Goal: Task Accomplishment & Management: Use online tool/utility

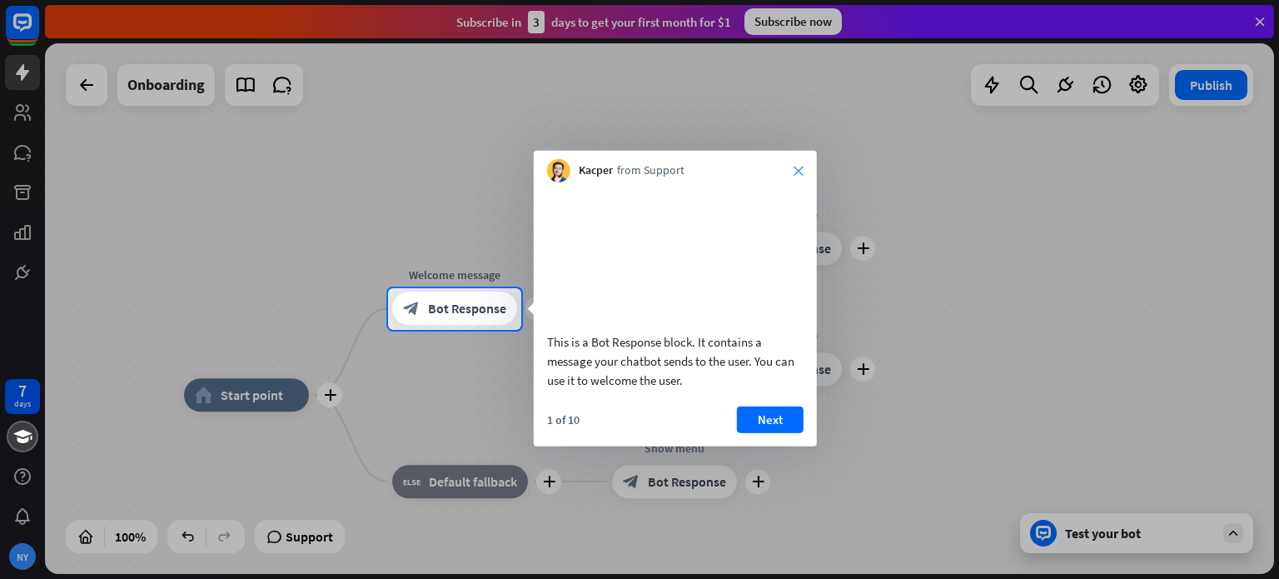
click at [801, 166] on icon "close" at bounding box center [799, 171] width 10 height 10
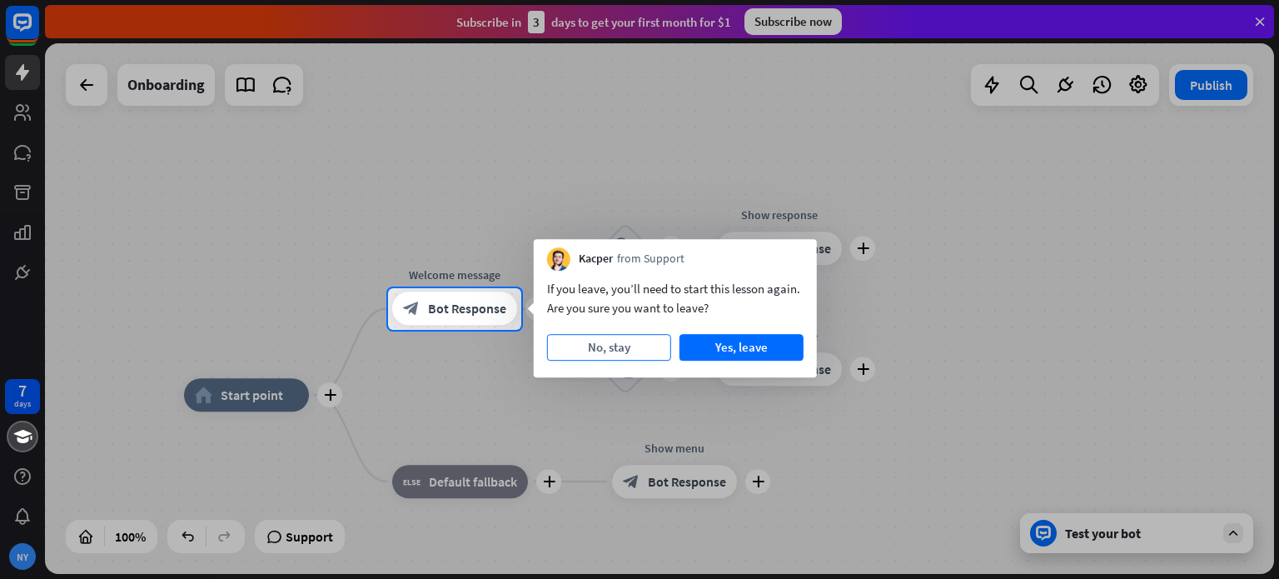
click at [603, 346] on button "No, stay" at bounding box center [609, 347] width 124 height 27
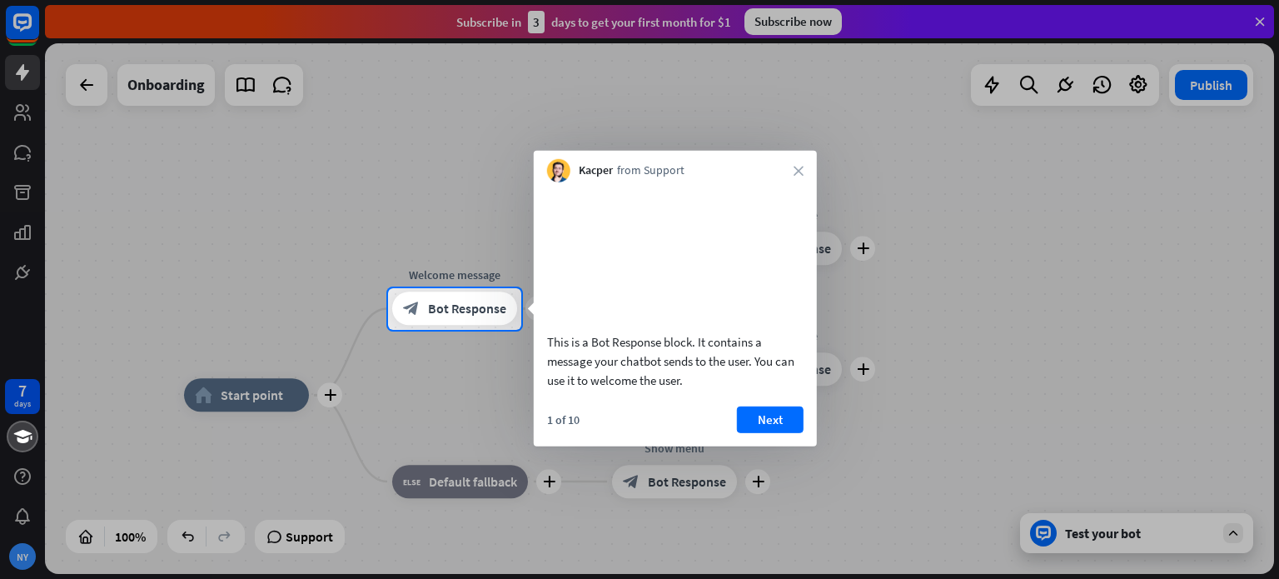
click at [12, 116] on div at bounding box center [639, 144] width 1279 height 288
click at [749, 431] on button "Next" at bounding box center [770, 419] width 67 height 27
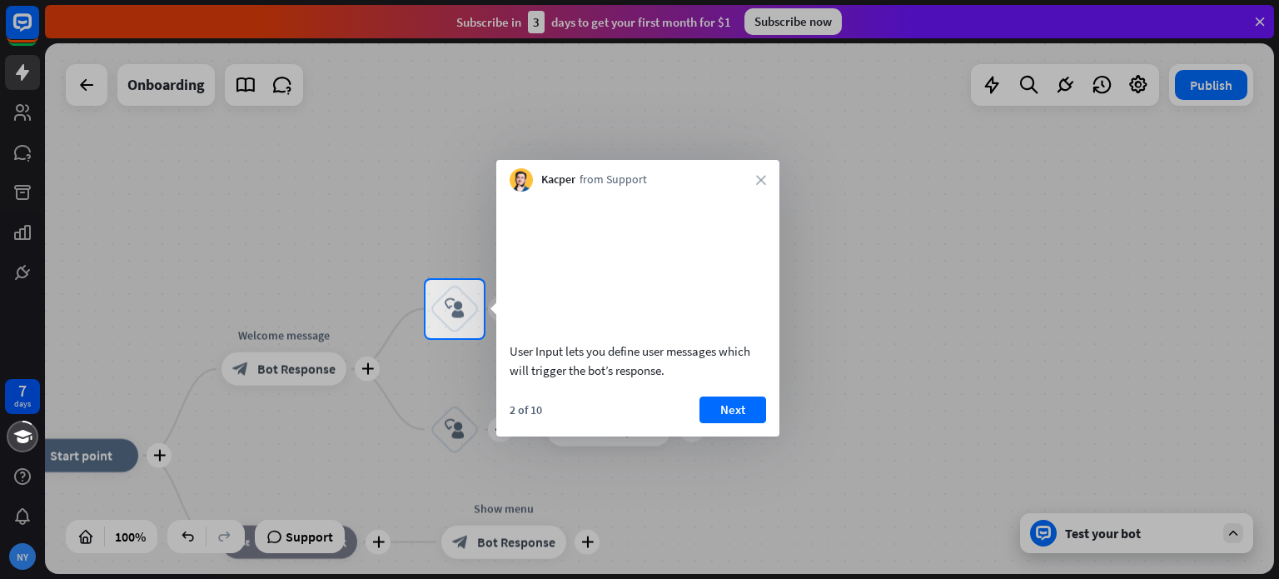
click at [749, 423] on button "Next" at bounding box center [733, 409] width 67 height 27
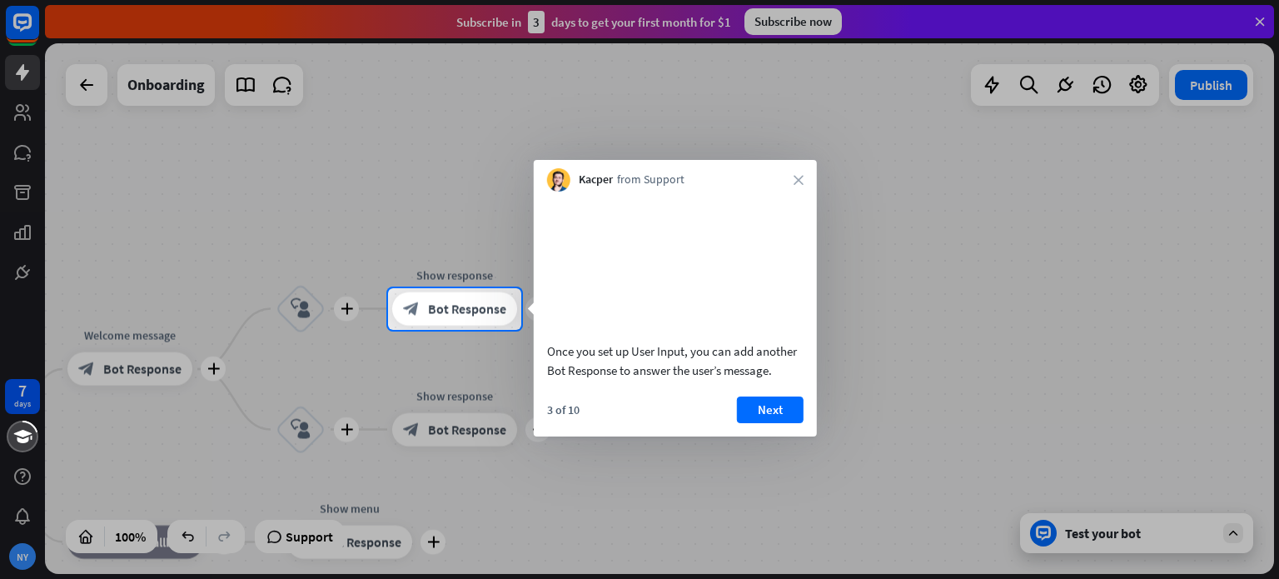
click at [749, 423] on button "Next" at bounding box center [770, 409] width 67 height 27
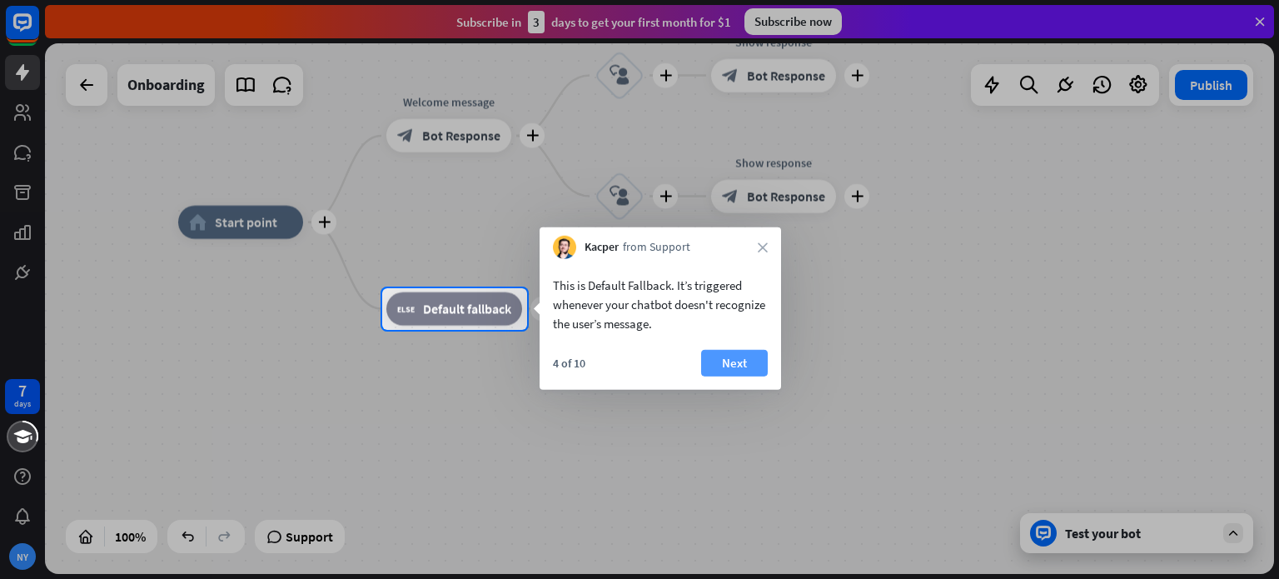
click at [736, 370] on button "Next" at bounding box center [734, 363] width 67 height 27
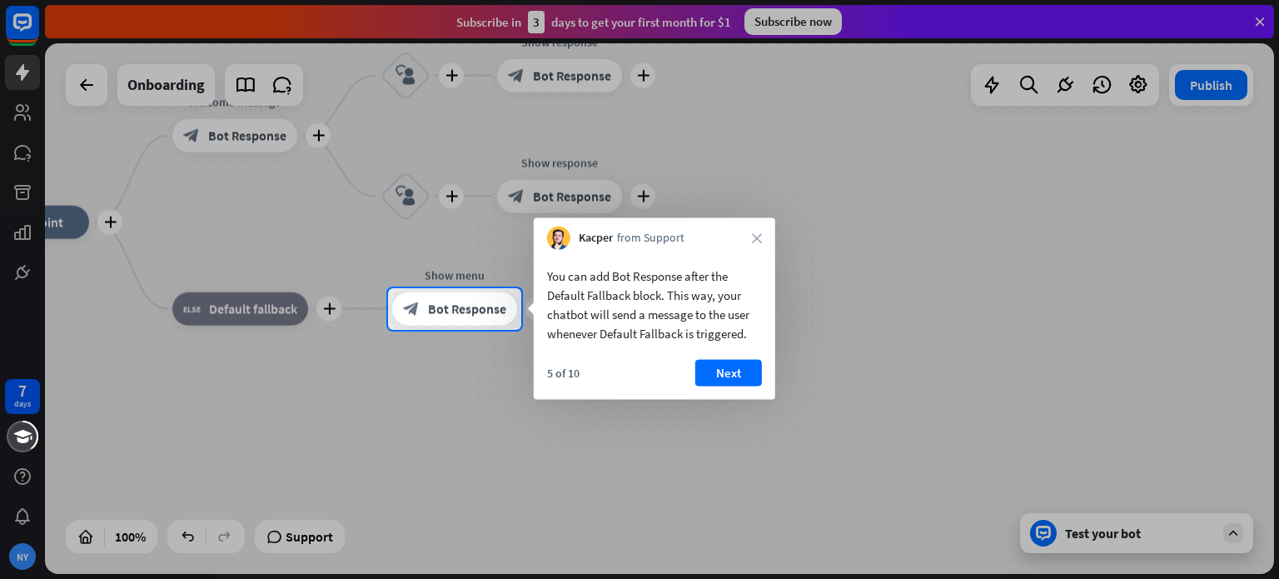
click at [736, 370] on button "Next" at bounding box center [728, 373] width 67 height 27
click at [736, 370] on div "plus home_2 Start point plus Welcome message block_bot_response Bot Response pl…" at bounding box center [578, 487] width 1229 height 531
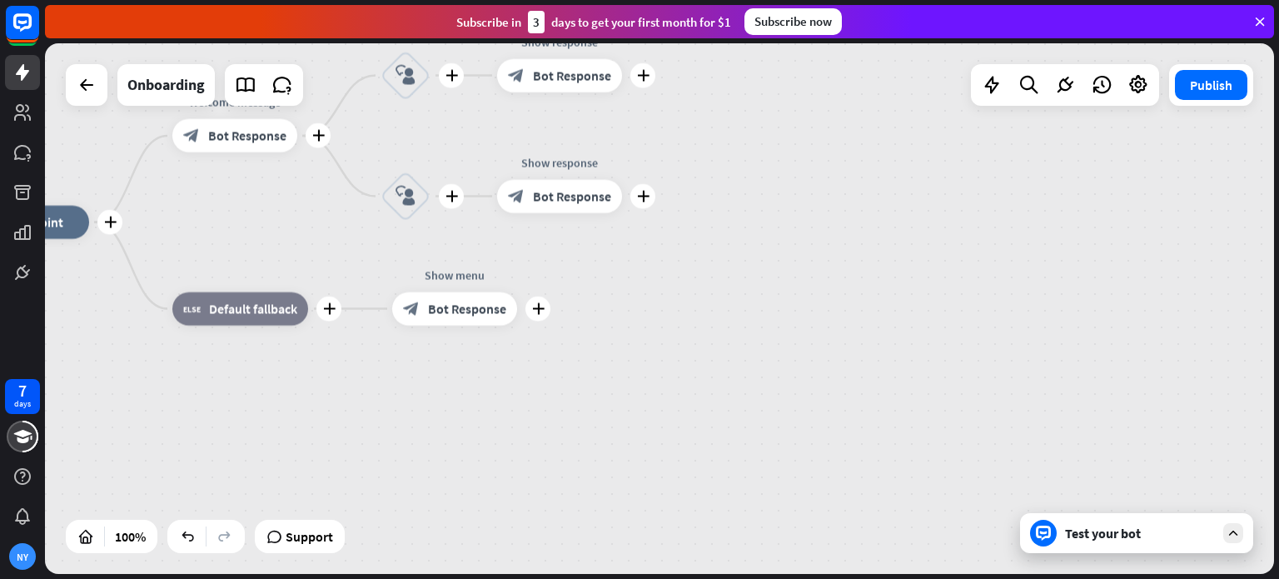
click at [736, 370] on div "7 days NY close Product Help First steps Get started with ChatBot Help Center F…" at bounding box center [639, 289] width 1279 height 579
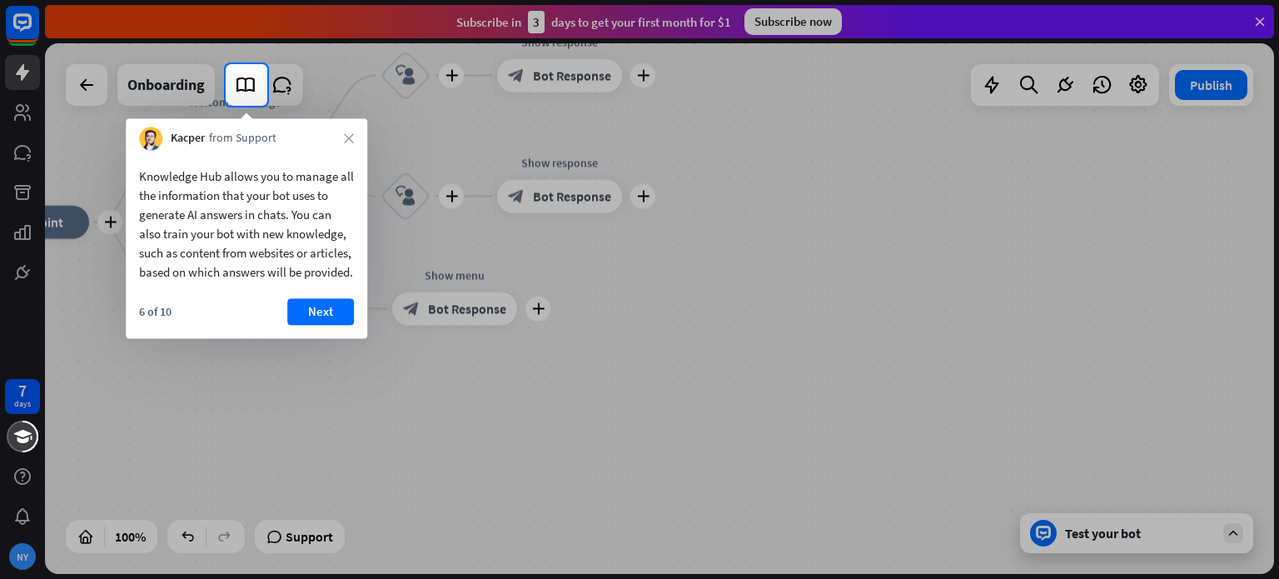
click at [736, 370] on div at bounding box center [639, 342] width 1279 height 473
drag, startPoint x: 736, startPoint y: 370, endPoint x: 379, endPoint y: 324, distance: 360.2
click at [379, 324] on div at bounding box center [639, 342] width 1279 height 473
click at [333, 316] on div "Knowledge Hub allows you to manage all the information that your bot uses to ge…" at bounding box center [247, 244] width 242 height 188
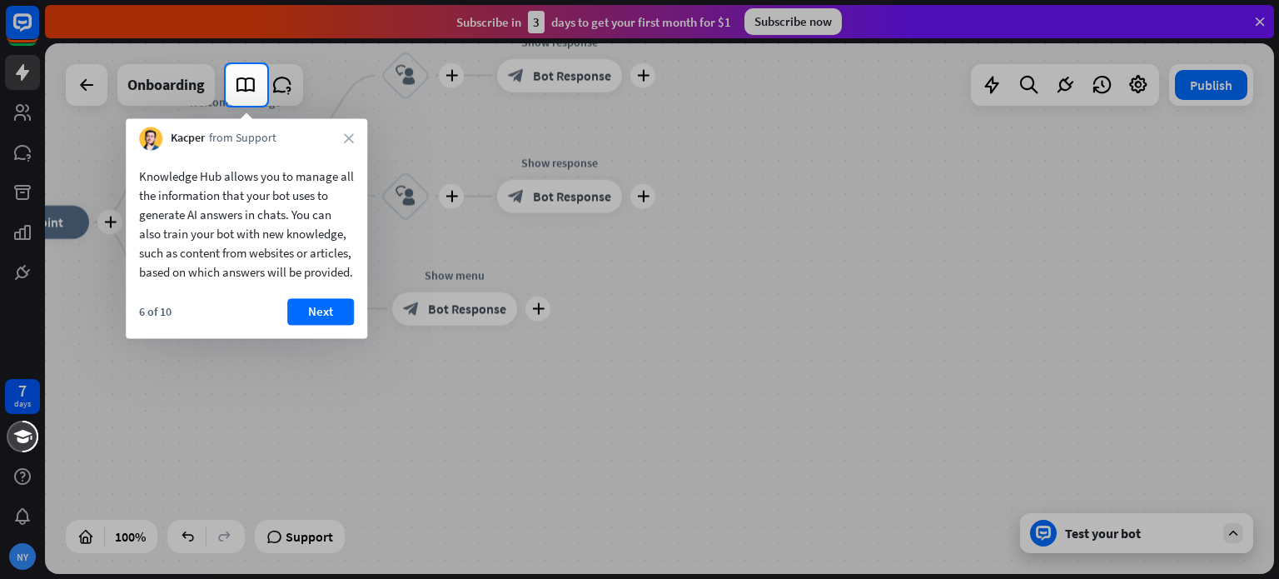
click at [333, 316] on div "Knowledge Hub allows you to manage all the information that your bot uses to ge…" at bounding box center [247, 244] width 242 height 188
drag, startPoint x: 333, startPoint y: 316, endPoint x: 331, endPoint y: 327, distance: 11.0
click at [331, 327] on div "Knowledge Hub allows you to manage all the information that your bot uses to ge…" at bounding box center [247, 244] width 242 height 188
click at [331, 325] on button "Next" at bounding box center [320, 311] width 67 height 27
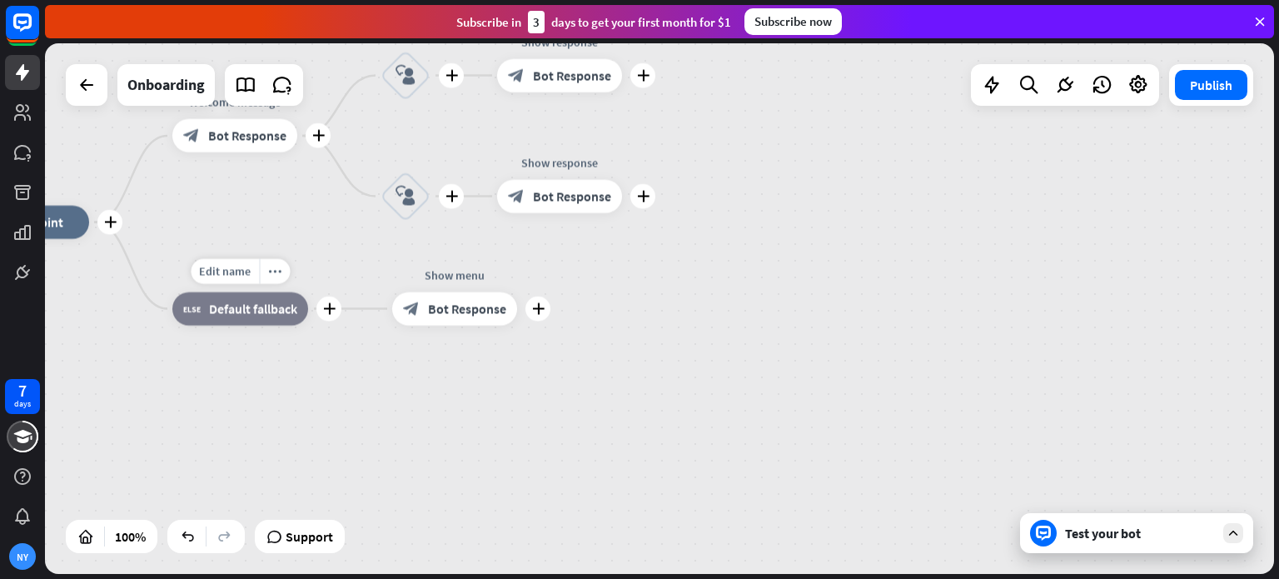
click at [308, 326] on div "Edit name more_horiz plus block_fallback Default fallback" at bounding box center [240, 308] width 136 height 33
click at [331, 327] on div "7 days NY close Product Help First steps Get started with ChatBot Help Center F…" at bounding box center [639, 289] width 1279 height 579
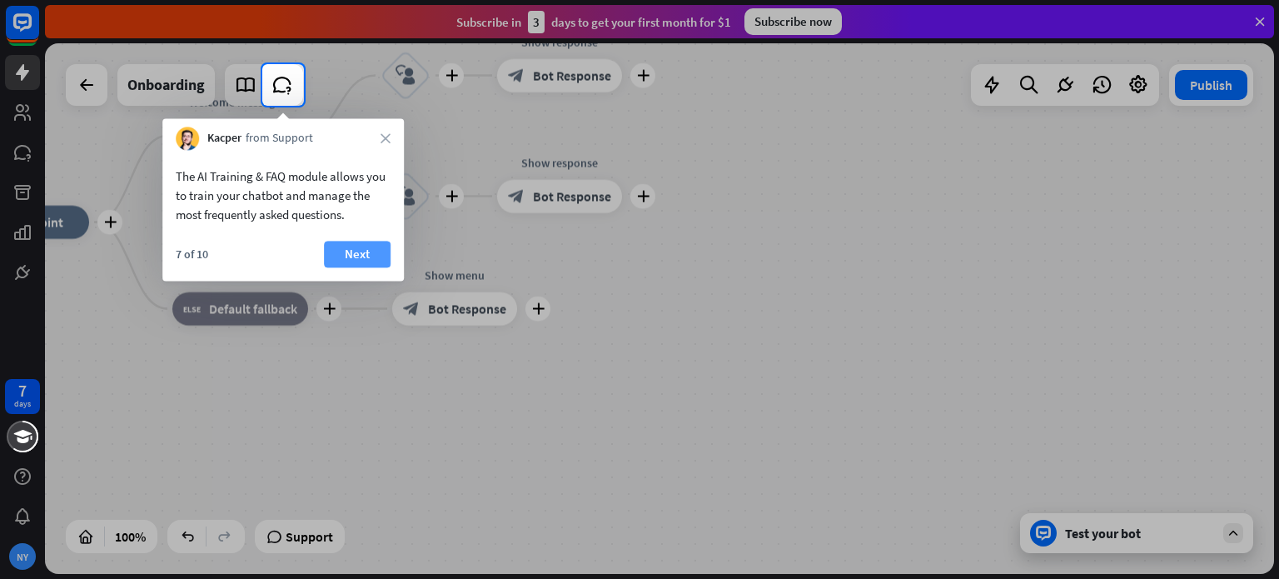
click at [355, 256] on button "Next" at bounding box center [357, 254] width 67 height 27
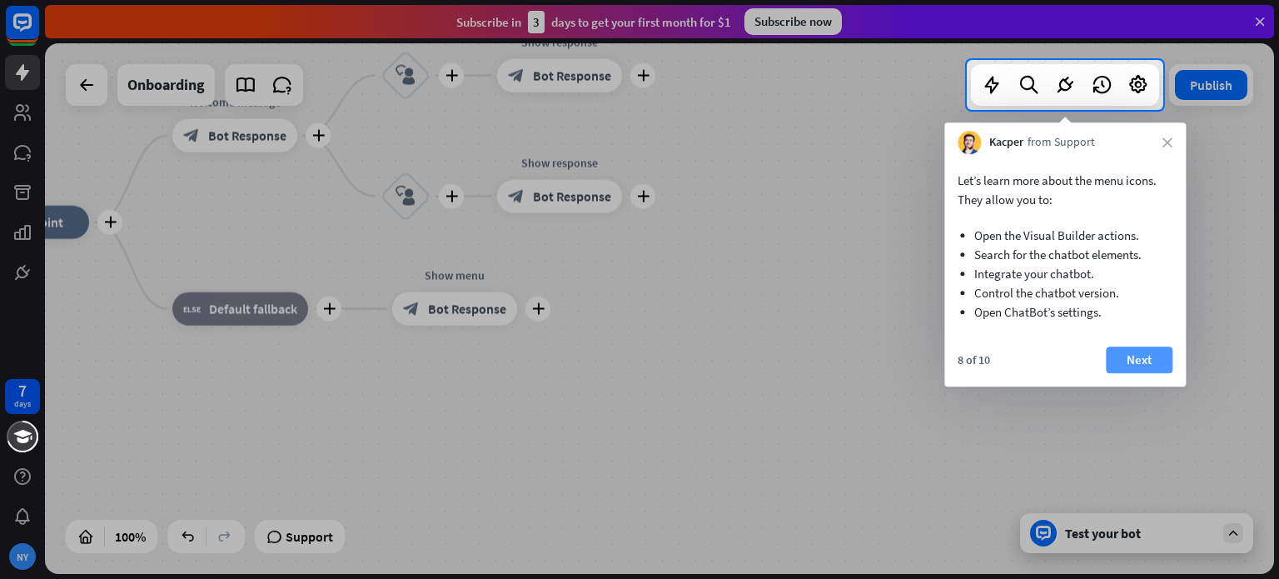
click at [1149, 362] on button "Next" at bounding box center [1139, 359] width 67 height 27
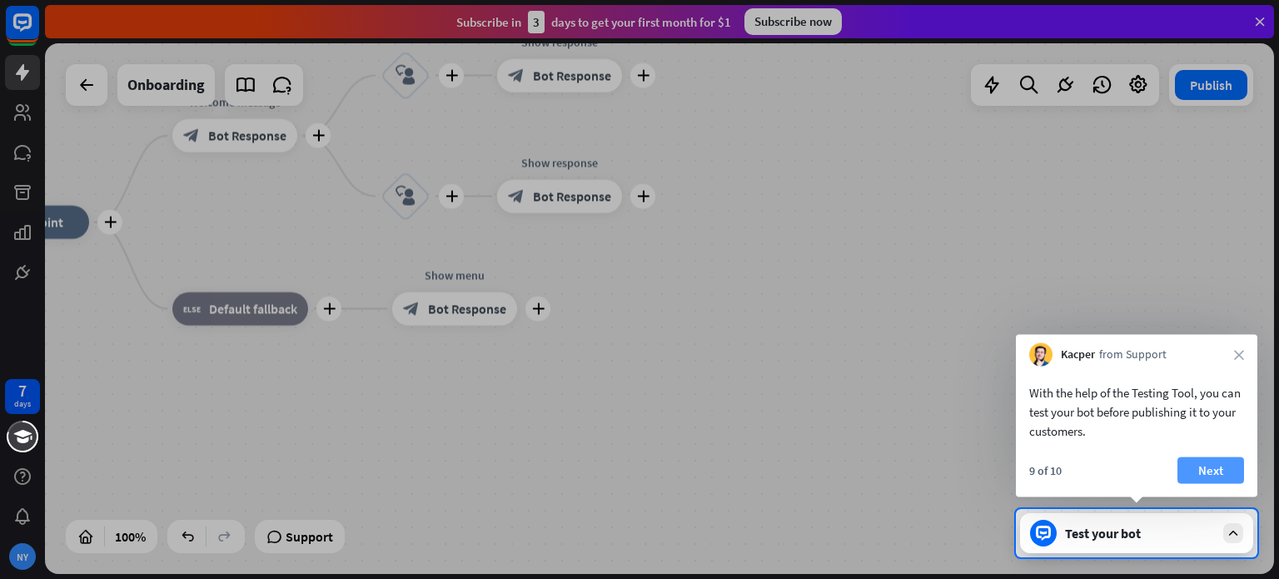
click at [1229, 462] on button "Next" at bounding box center [1211, 470] width 67 height 27
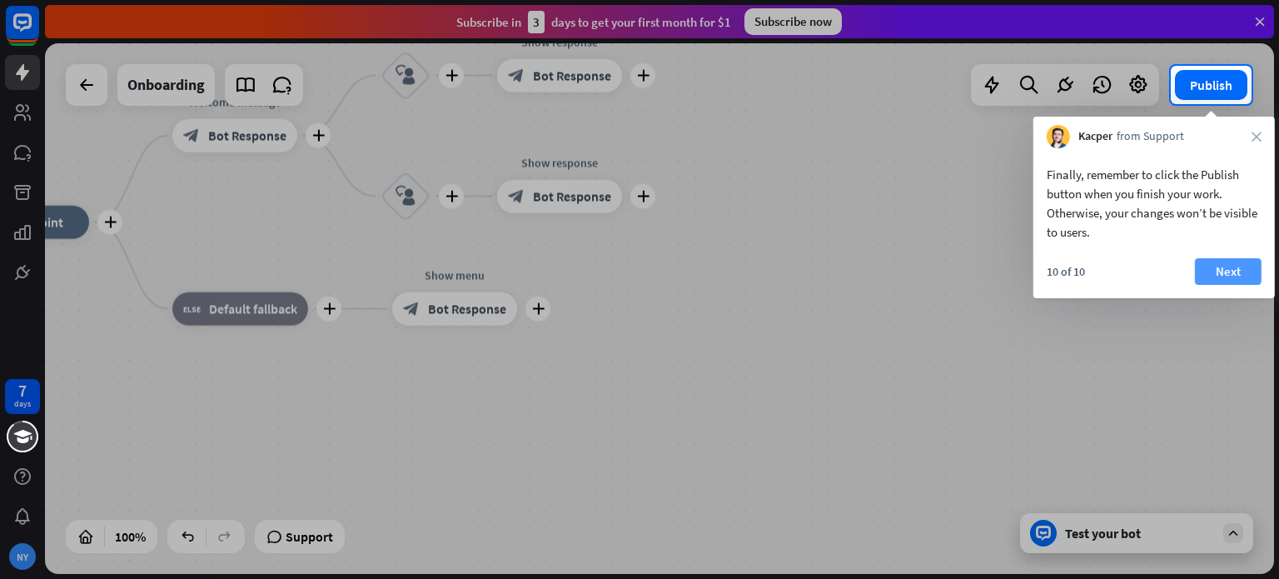
click at [1236, 267] on button "Next" at bounding box center [1228, 271] width 67 height 27
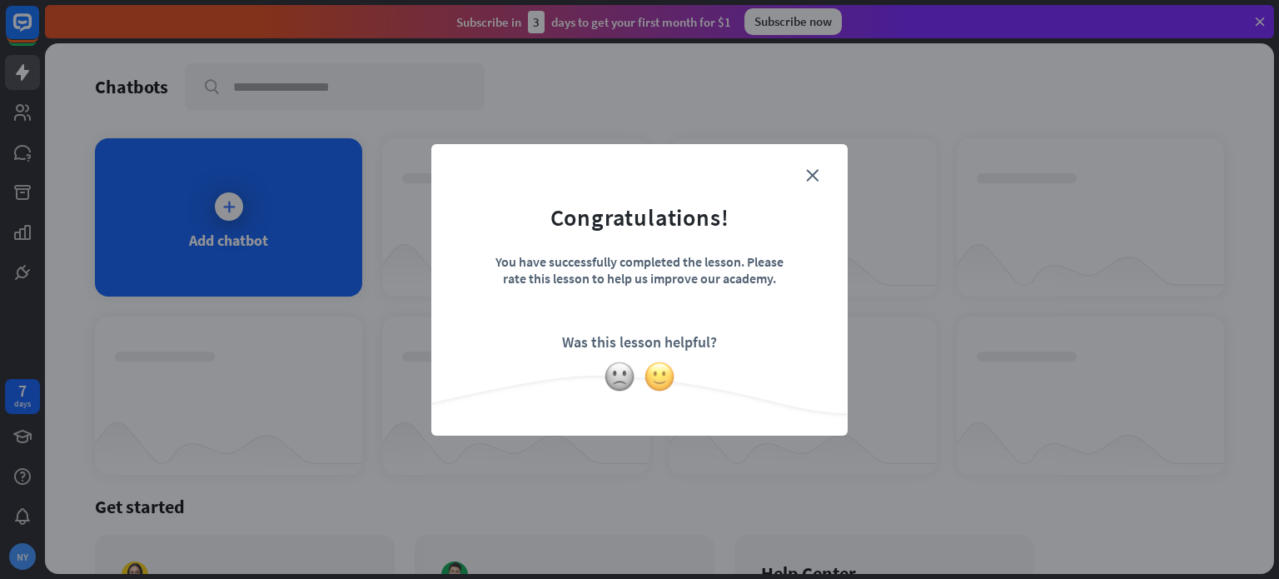
click at [656, 377] on img at bounding box center [660, 377] width 32 height 32
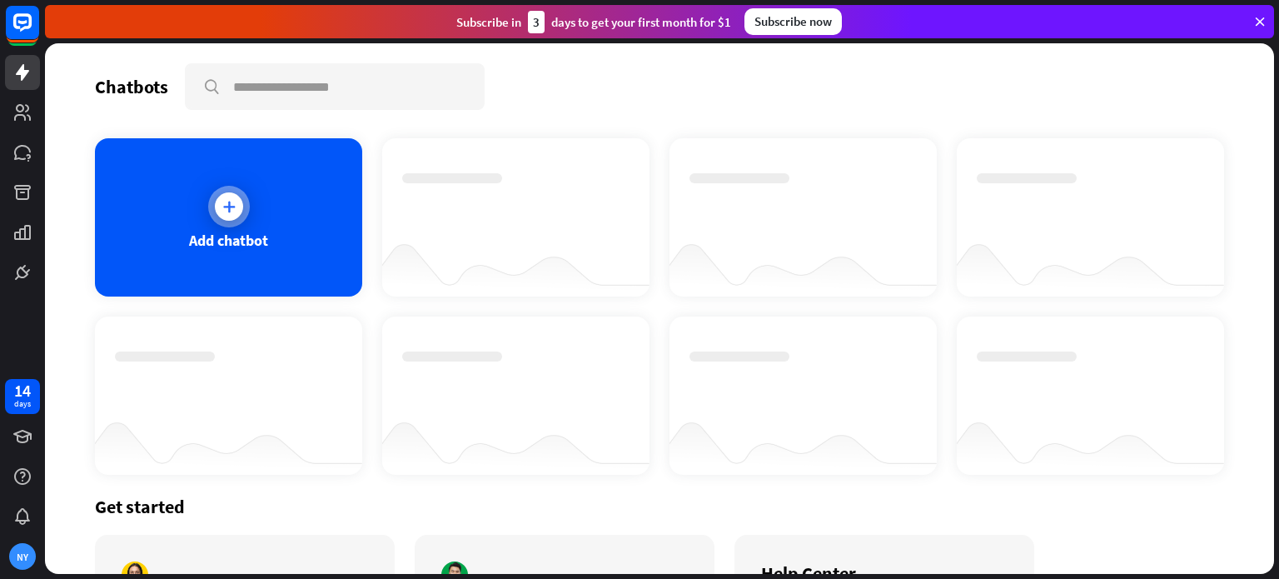
click at [300, 195] on div "Add chatbot" at bounding box center [228, 217] width 267 height 158
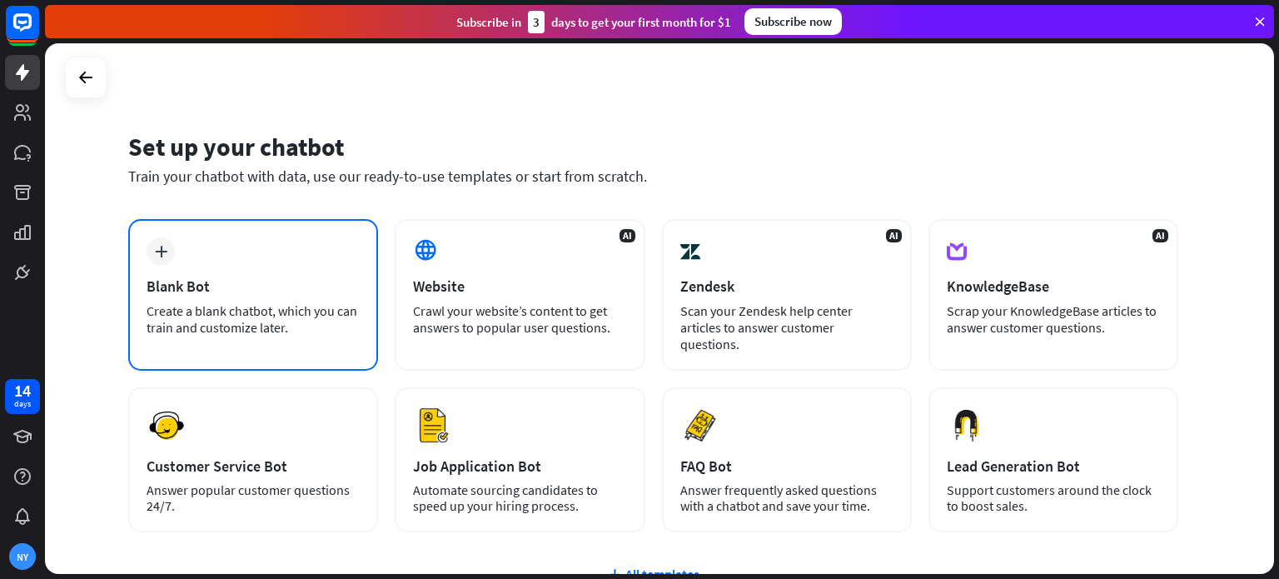
click at [272, 258] on div "plus Blank Bot Create a blank chatbot, which you can train and customize later." at bounding box center [253, 295] width 250 height 152
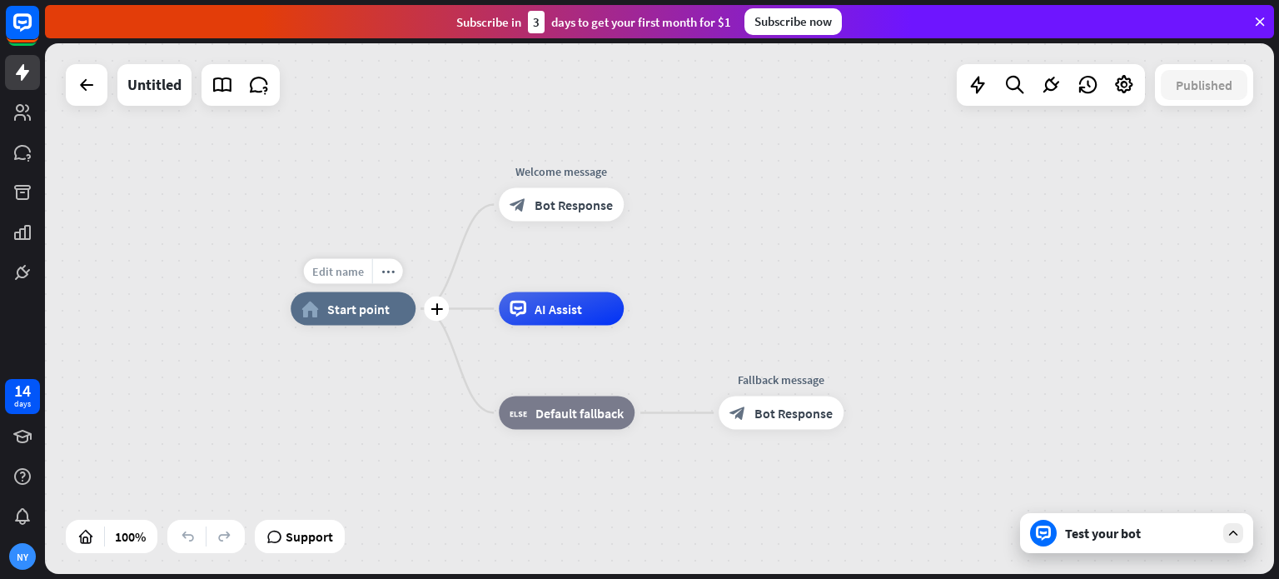
click at [351, 281] on div "Edit name" at bounding box center [338, 271] width 68 height 25
type input "********"
click at [533, 223] on div "******** home_2 Start point Edit name more_horiz plus block_bot_response Bot Re…" at bounding box center [659, 308] width 1229 height 531
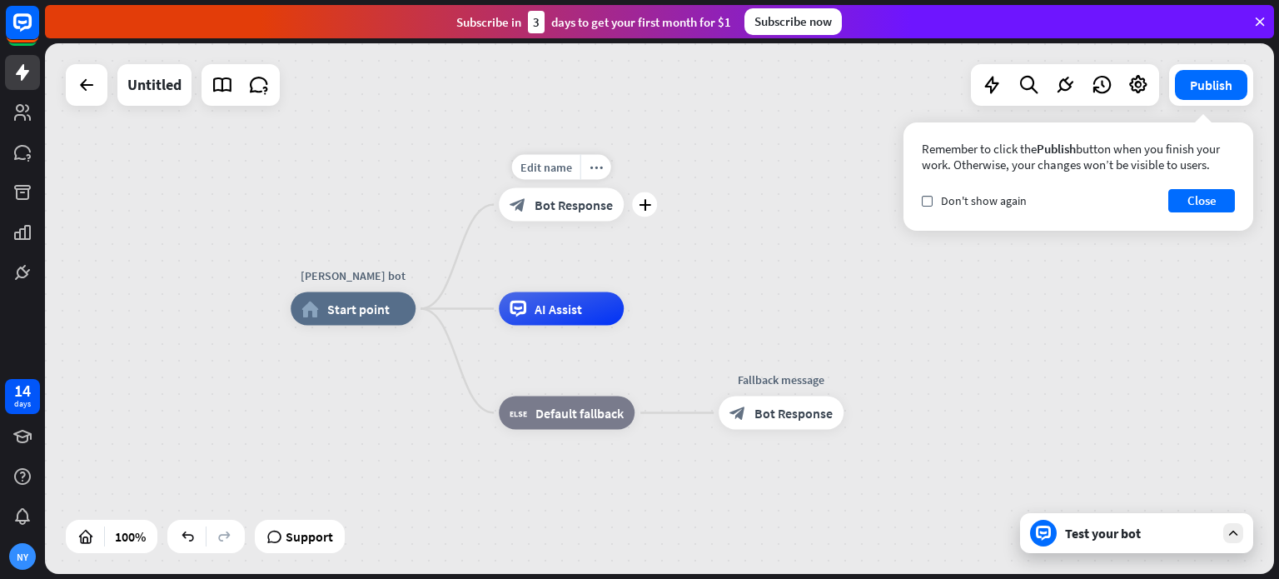
click at [543, 188] on div "Edit name more_horiz plus block_bot_response Bot Response" at bounding box center [561, 204] width 125 height 33
click at [548, 174] on span "Edit name" at bounding box center [547, 167] width 52 height 15
click at [554, 280] on div "Edit name" at bounding box center [546, 271] width 68 height 25
click at [560, 172] on span "Edit name" at bounding box center [547, 167] width 52 height 15
type input "*"
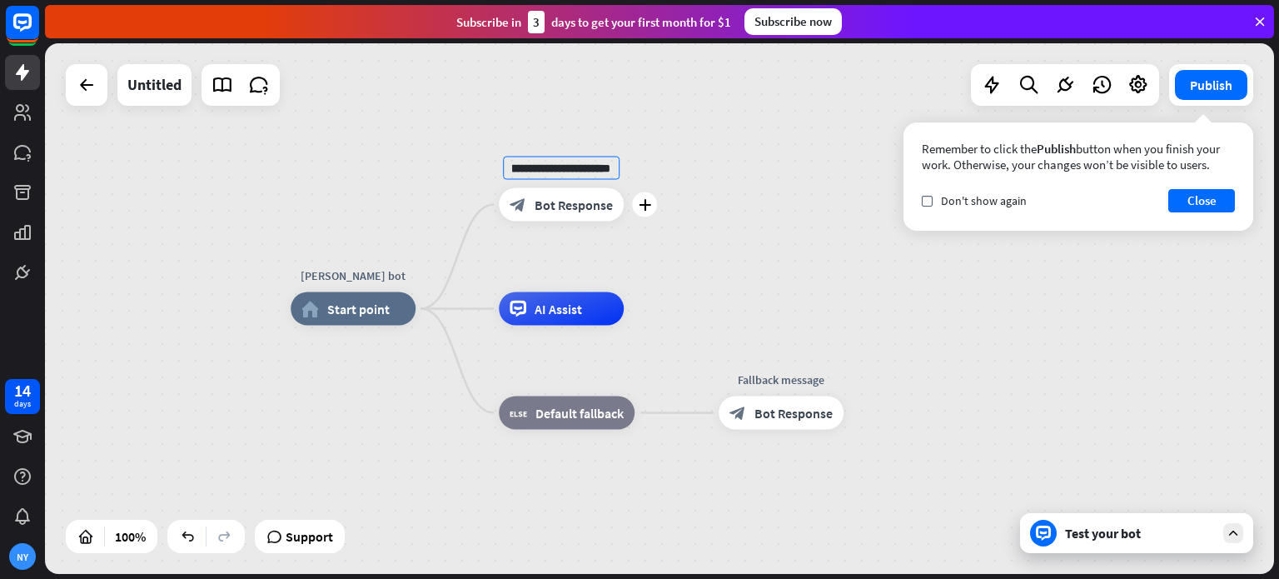
scroll to position [0, 32]
type input "**********"
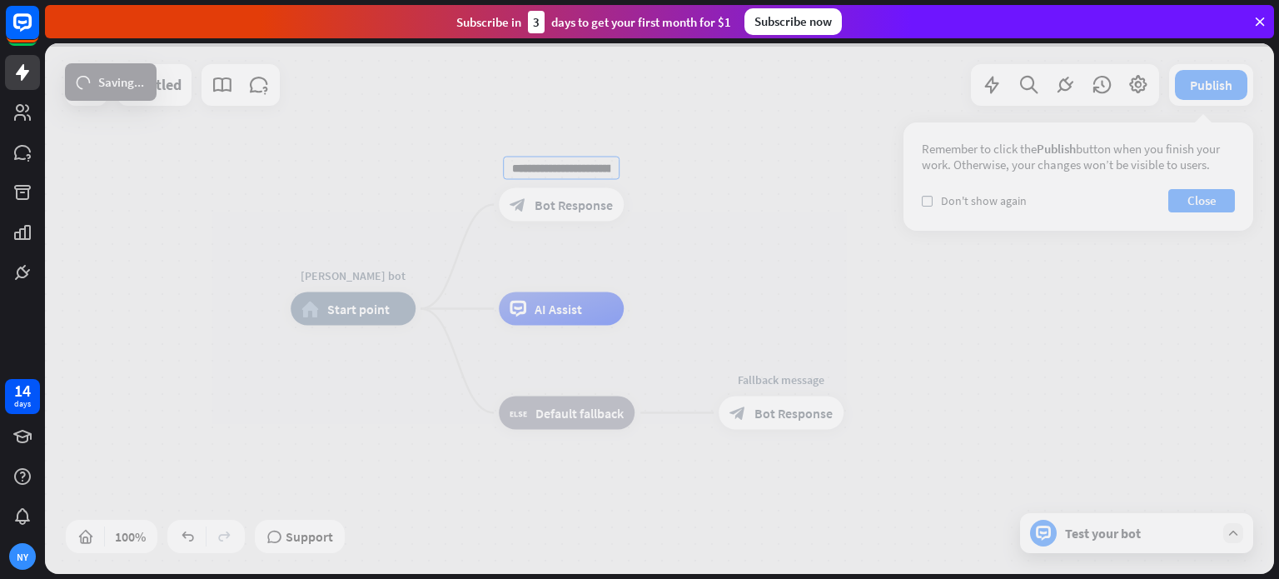
click at [556, 276] on div "**********" at bounding box center [659, 308] width 1229 height 531
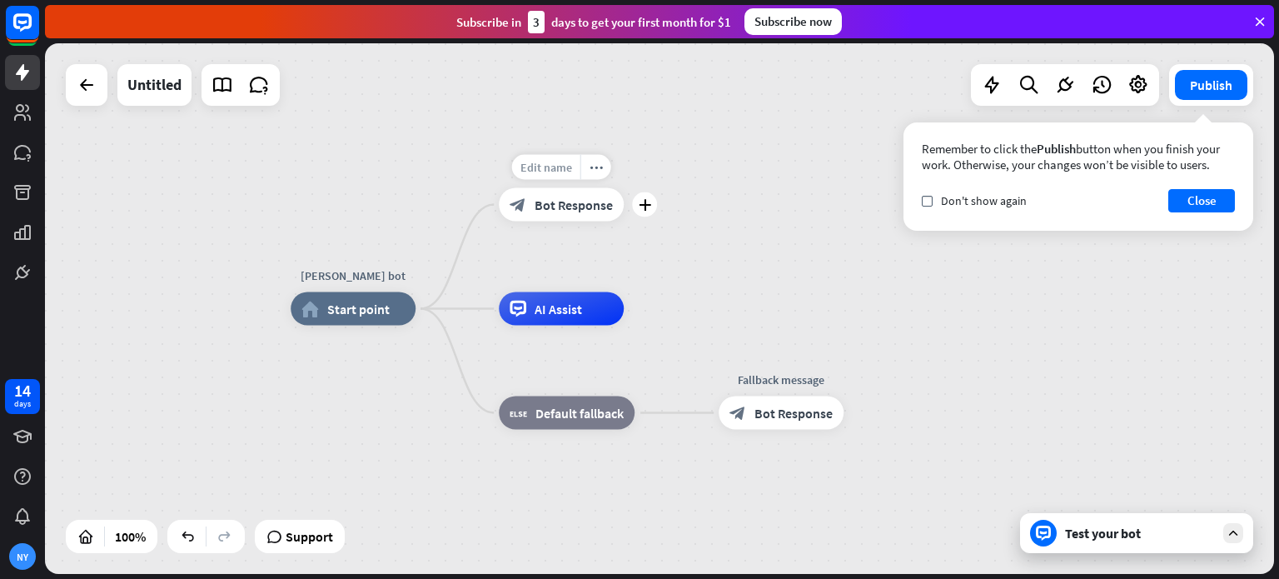
click at [529, 164] on span "Edit name" at bounding box center [547, 167] width 52 height 15
type input "**********"
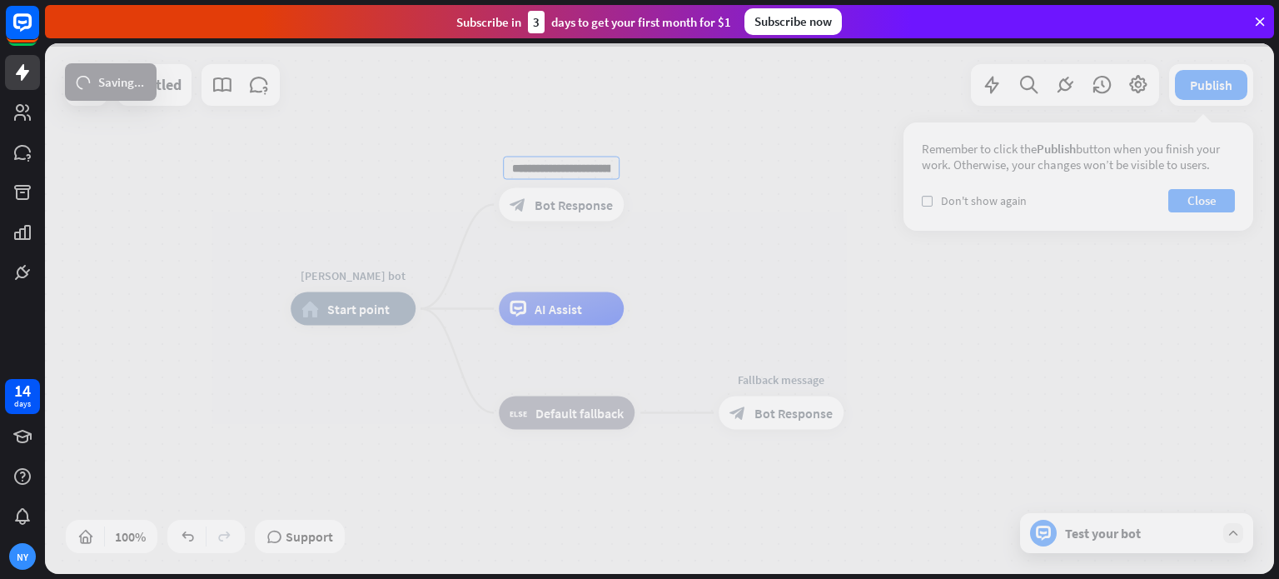
click at [536, 310] on div "**********" at bounding box center [659, 308] width 1229 height 531
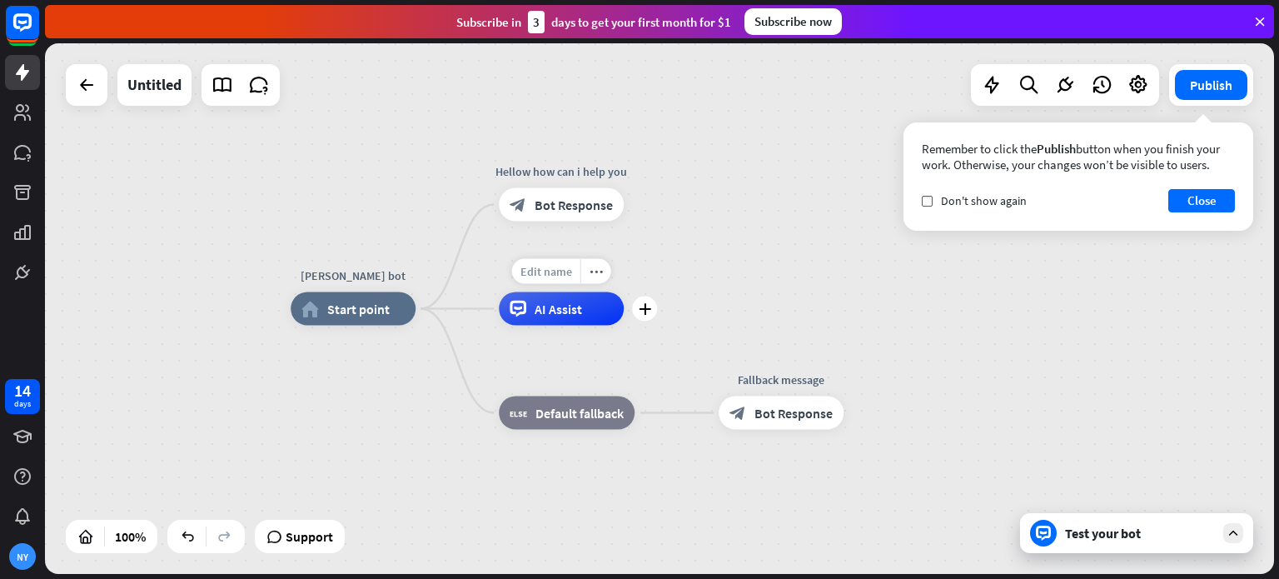
click at [538, 266] on span "Edit name" at bounding box center [547, 271] width 52 height 15
click at [651, 206] on div "plus" at bounding box center [644, 204] width 25 height 25
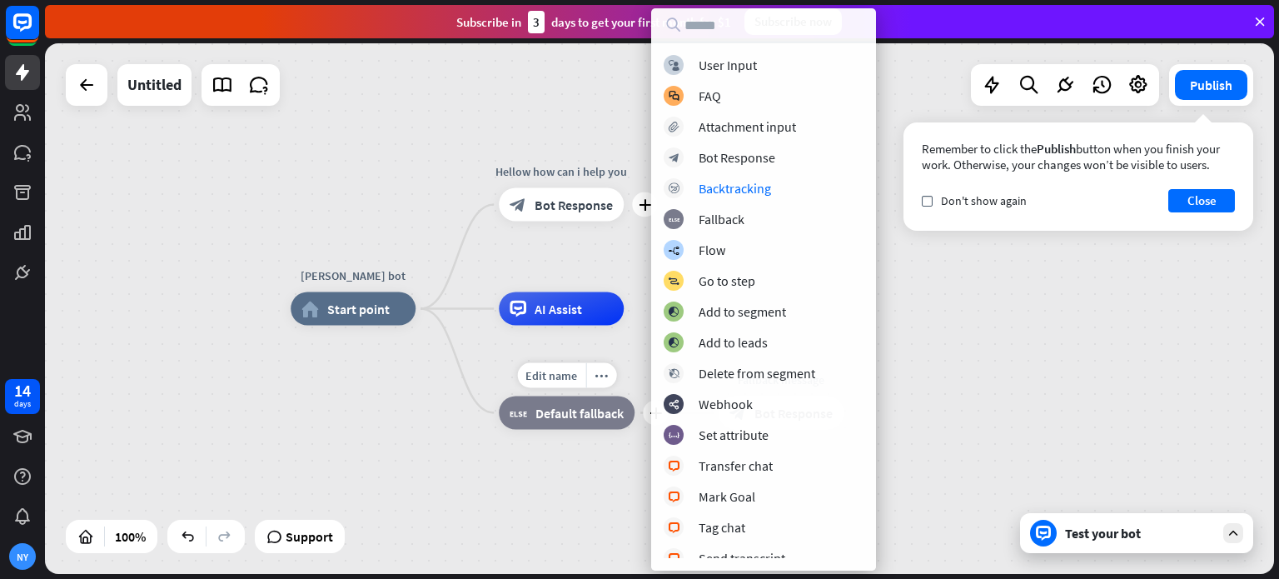
click at [587, 406] on span "Default fallback" at bounding box center [580, 413] width 88 height 17
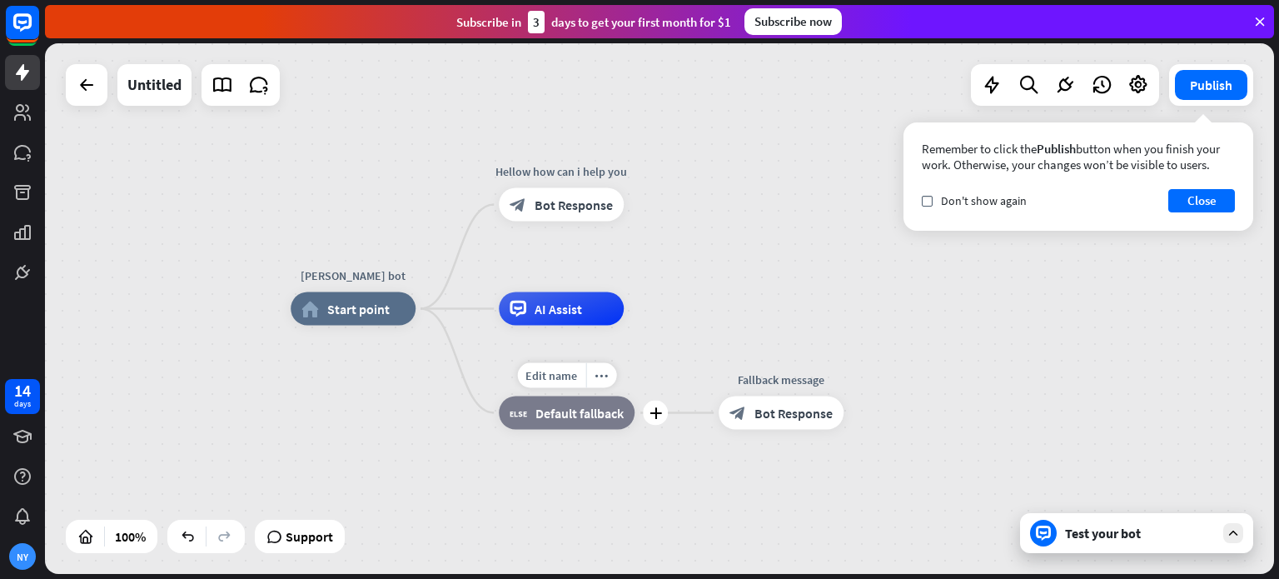
click at [507, 396] on div "Edit name more_horiz plus block_fallback Default fallback" at bounding box center [567, 412] width 136 height 33
click at [536, 377] on span "Edit name" at bounding box center [552, 375] width 52 height 15
type input "**********"
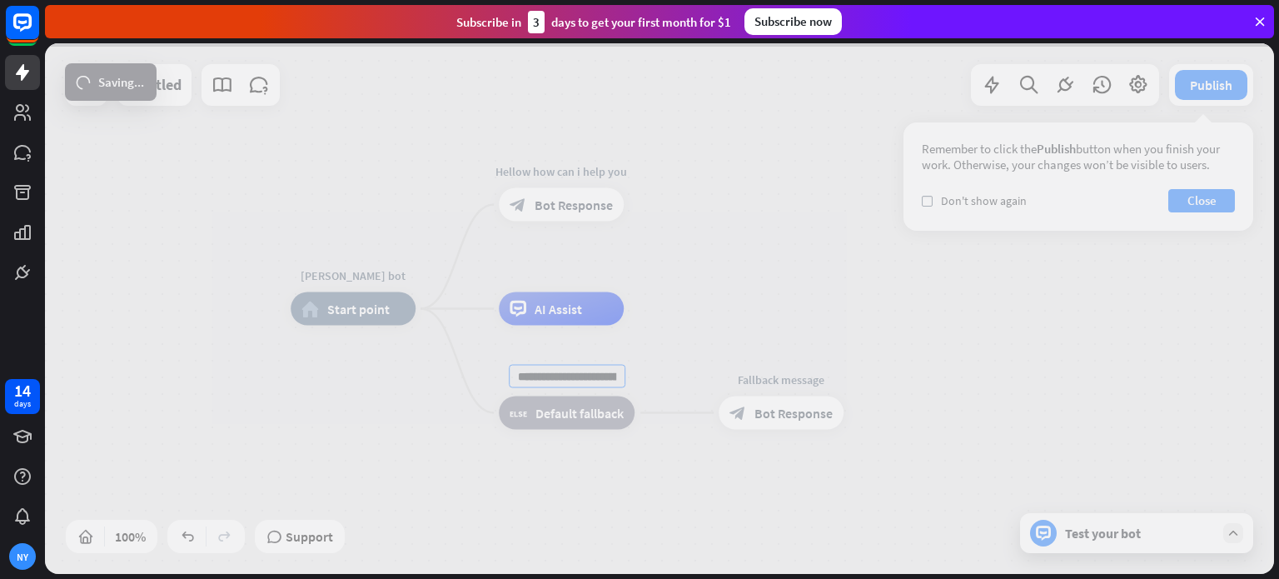
click at [675, 321] on div "**********" at bounding box center [659, 308] width 1229 height 531
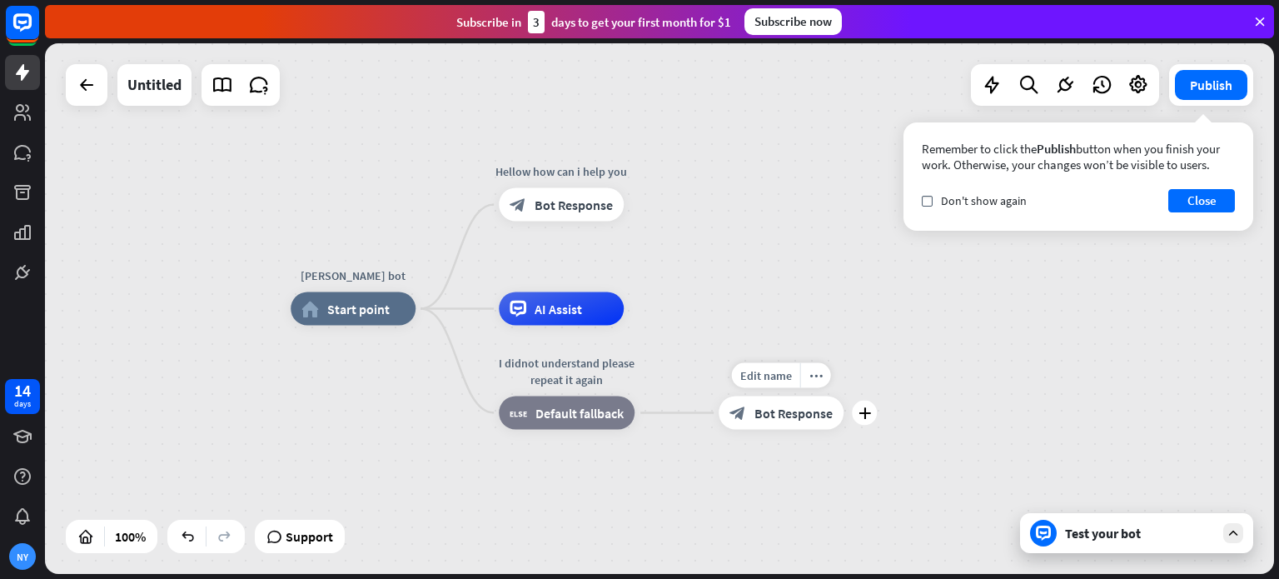
click at [781, 422] on div "block_bot_response Bot Response" at bounding box center [781, 412] width 125 height 33
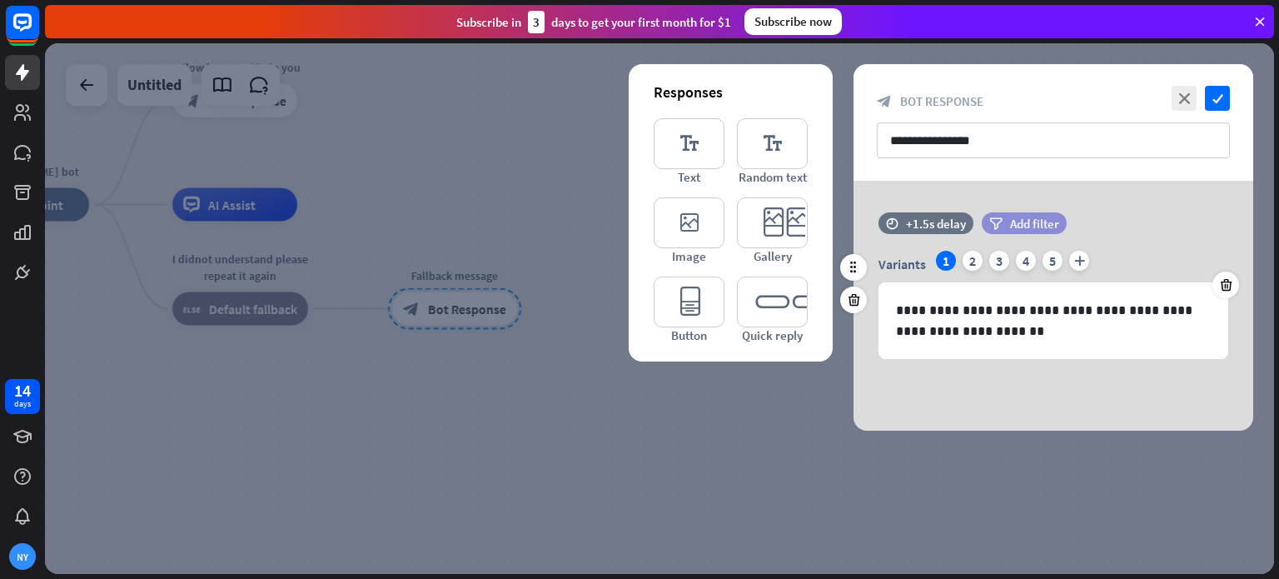
click at [1029, 222] on span "Add filter" at bounding box center [1034, 224] width 49 height 16
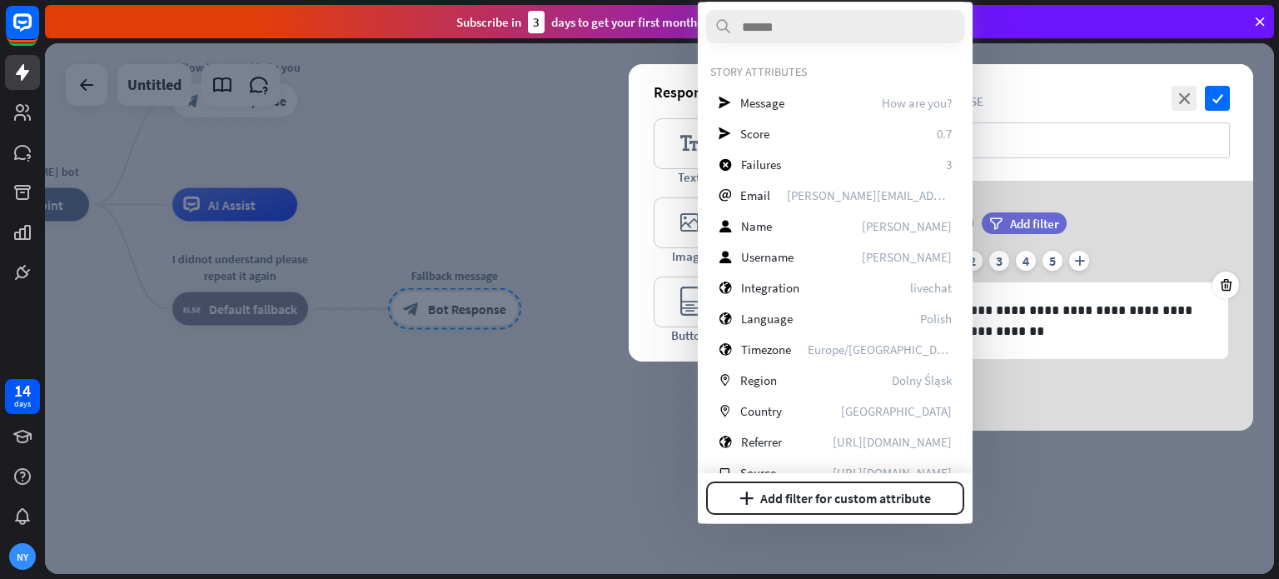
click at [1051, 466] on div at bounding box center [659, 308] width 1229 height 531
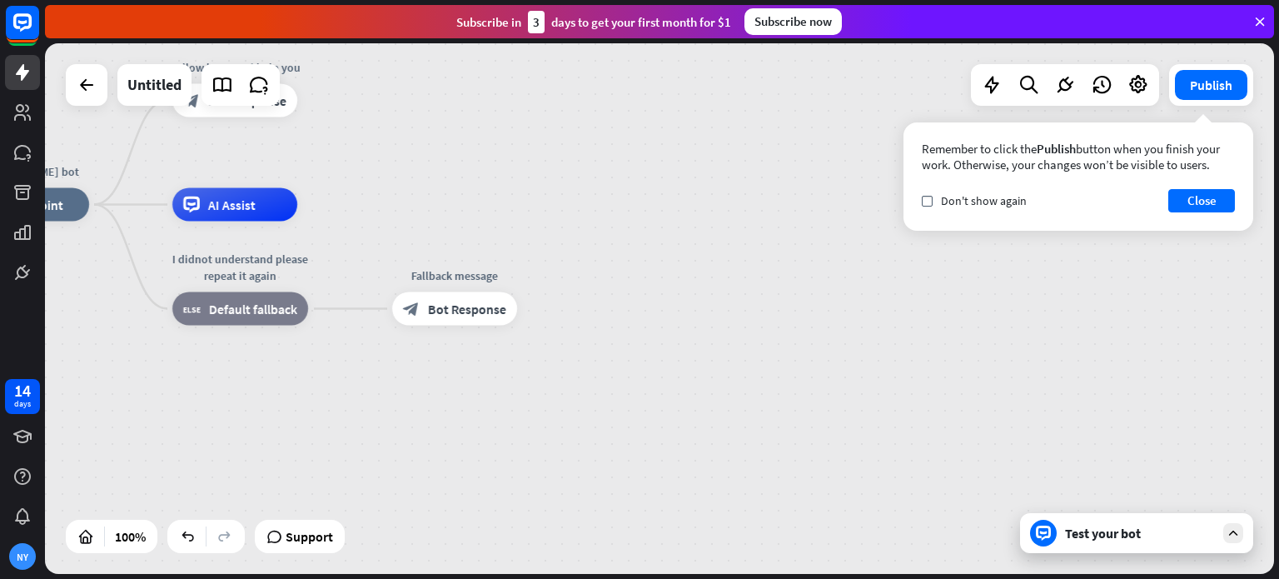
click at [1088, 540] on div "Test your bot" at bounding box center [1140, 533] width 150 height 17
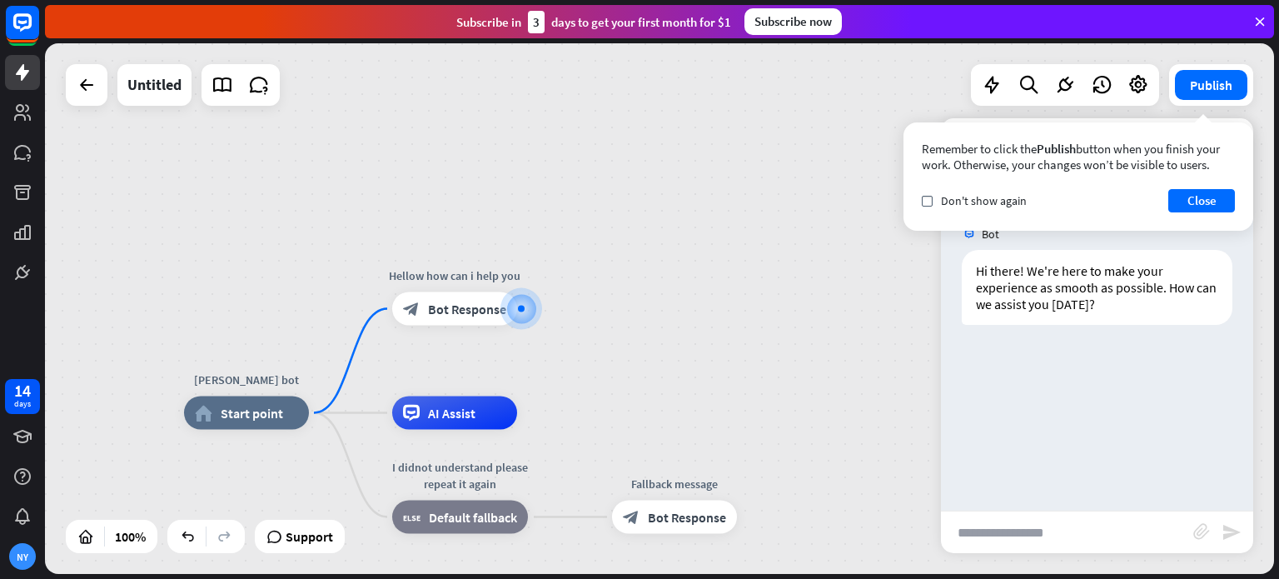
click at [984, 531] on input "text" at bounding box center [1067, 532] width 252 height 42
type input "**"
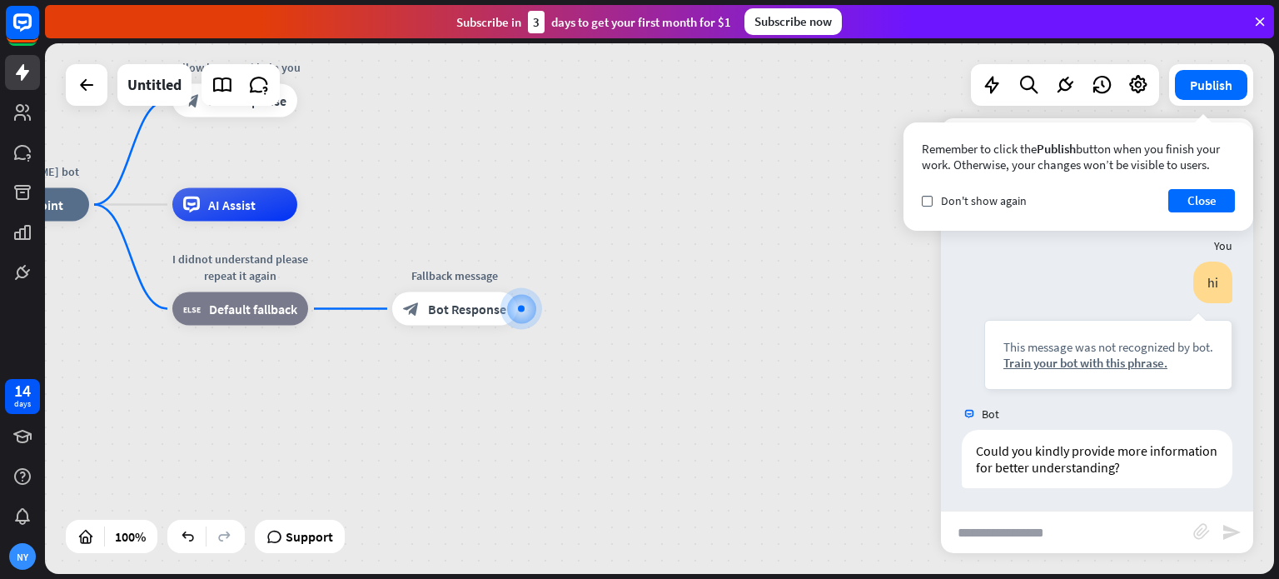
scroll to position [105, 0]
type input "****"
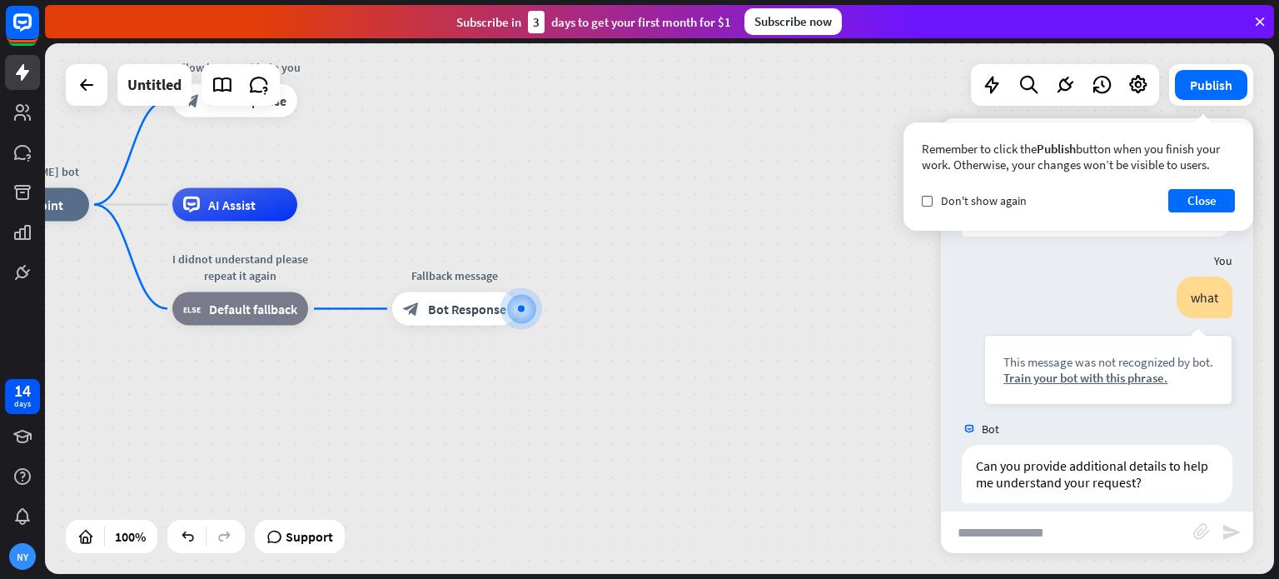
scroll to position [371, 0]
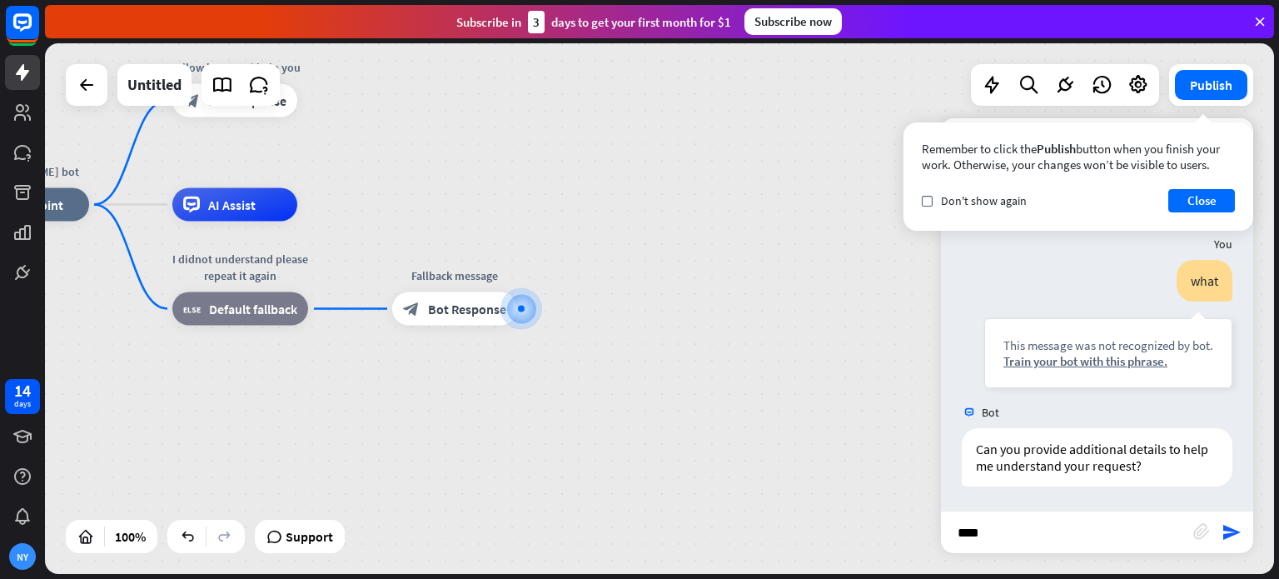
type input "*****"
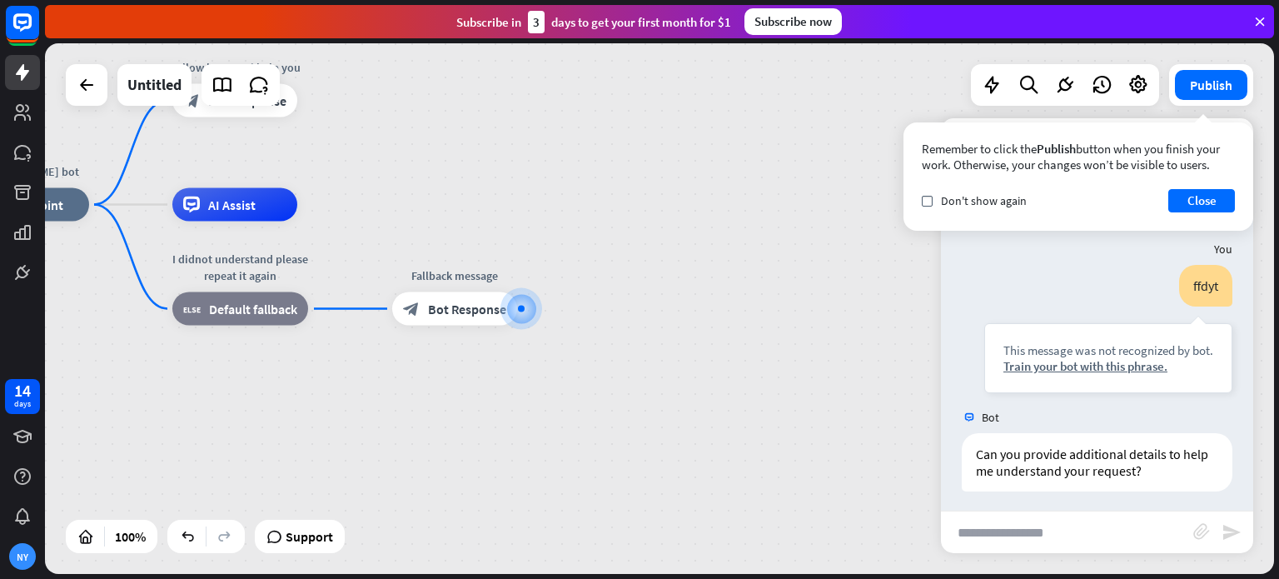
scroll to position [637, 0]
click at [923, 506] on div "[PERSON_NAME] bot home_2 Start point Hellow how can i help you block_bot_respon…" at bounding box center [578, 470] width 1229 height 531
click at [899, 192] on div "[PERSON_NAME] bot home_2 Start point Hellow how can i help you block_bot_respon…" at bounding box center [659, 308] width 1229 height 531
click at [929, 203] on icon "check" at bounding box center [927, 200] width 7 height 7
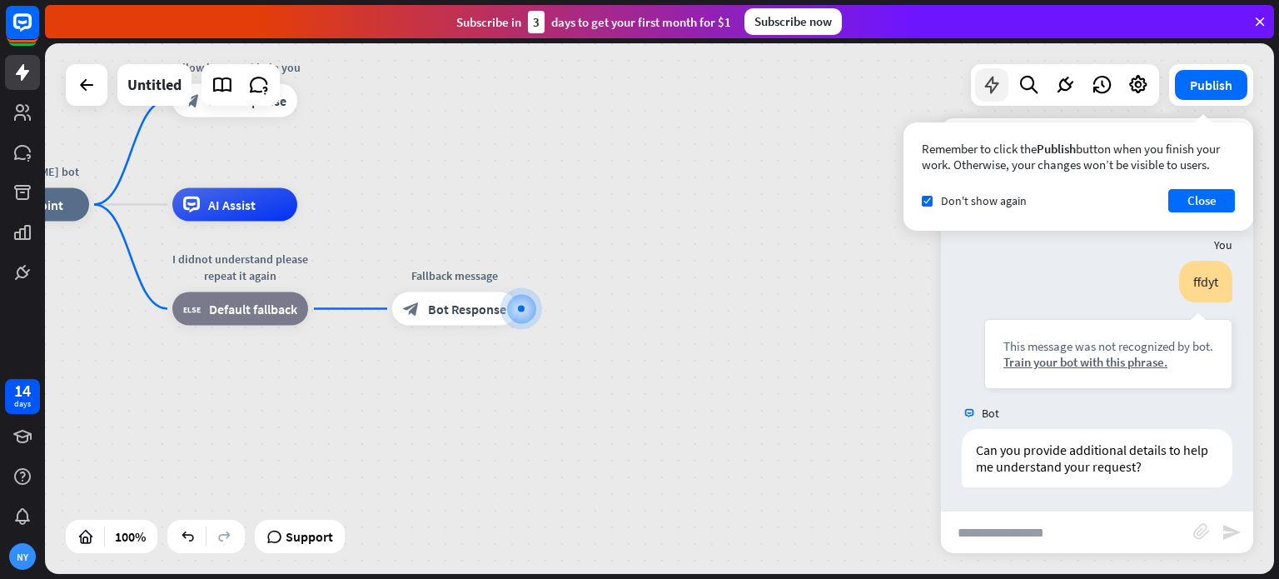
click at [988, 93] on icon at bounding box center [992, 85] width 22 height 22
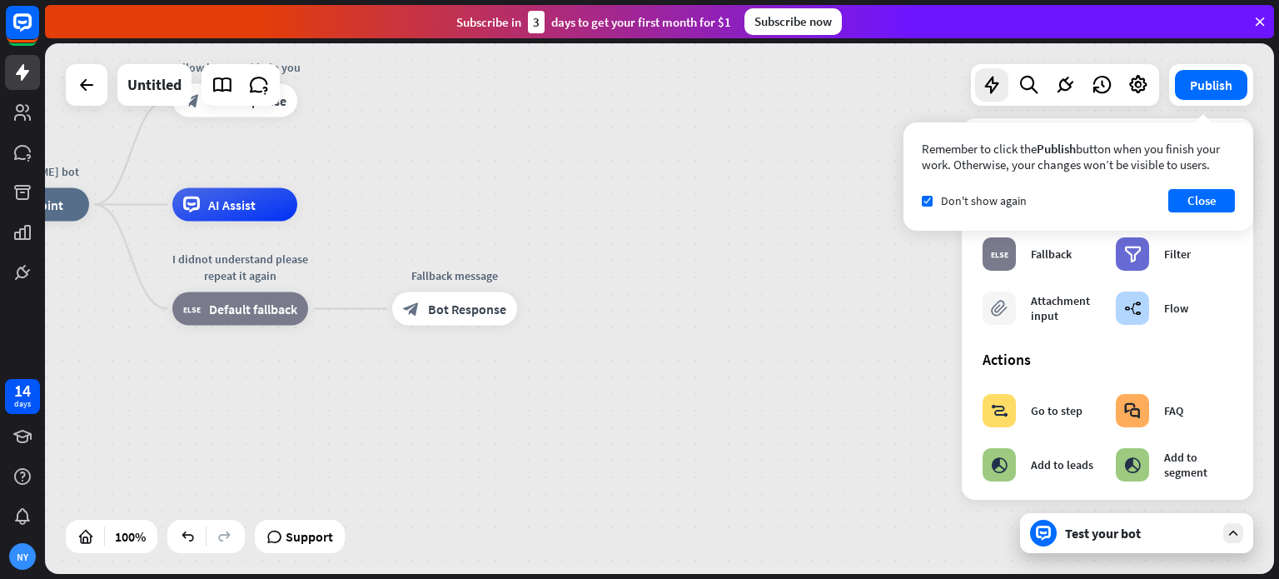
click at [757, 475] on div "[PERSON_NAME] bot home_2 Start point Hellow how can i help you block_bot_respon…" at bounding box center [578, 470] width 1229 height 531
click at [443, 272] on span "Edit name" at bounding box center [440, 271] width 52 height 15
click at [545, 311] on div "plus" at bounding box center [538, 309] width 25 height 25
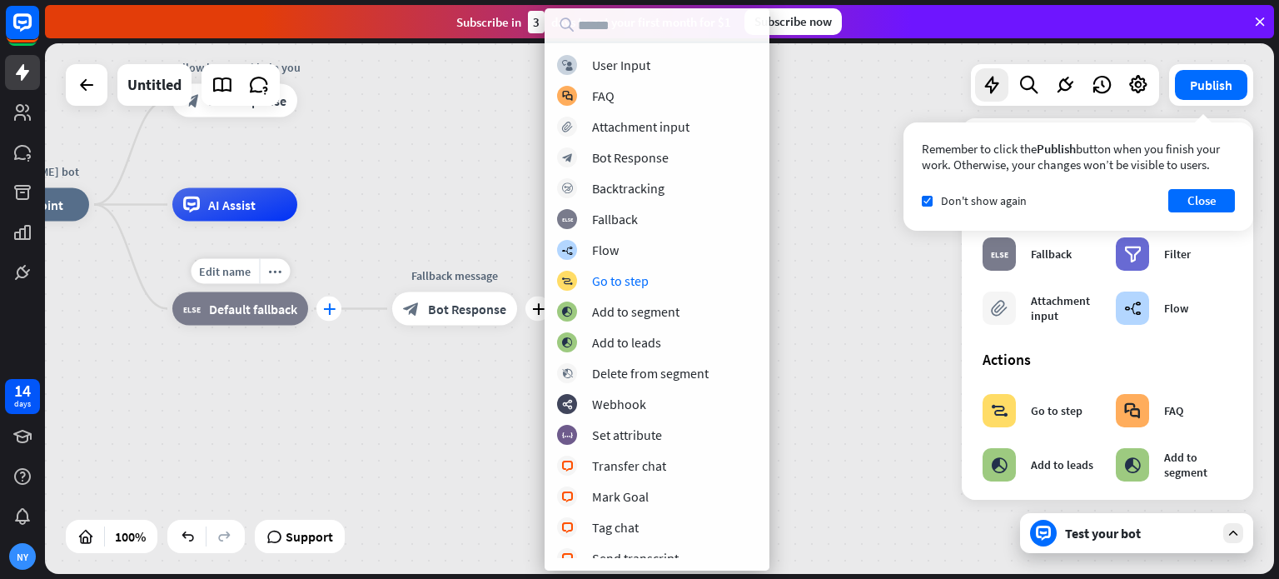
click at [326, 308] on icon "plus" at bounding box center [329, 309] width 12 height 12
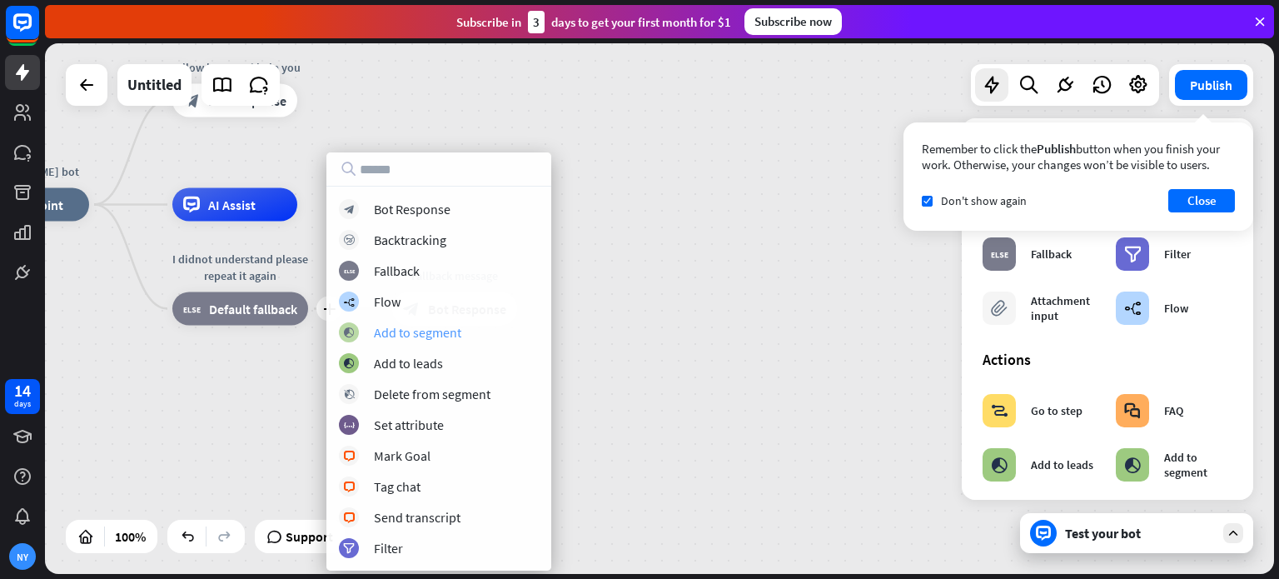
click at [380, 336] on div "Add to segment" at bounding box center [417, 332] width 87 height 17
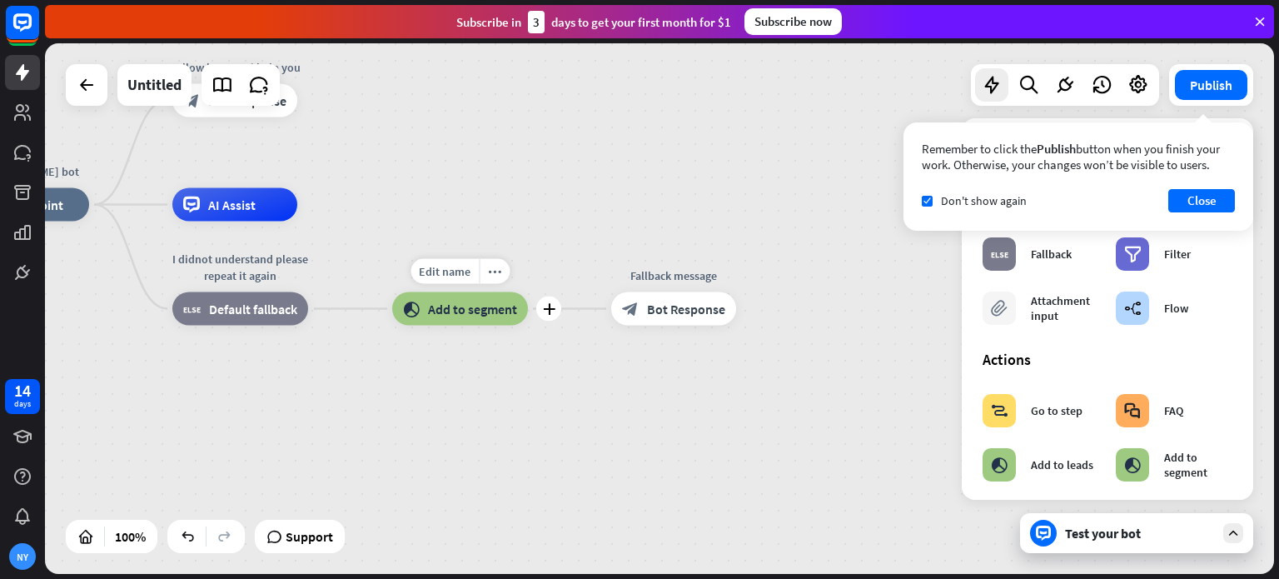
click at [443, 316] on div "block_add_to_segment Add to segment" at bounding box center [460, 308] width 136 height 33
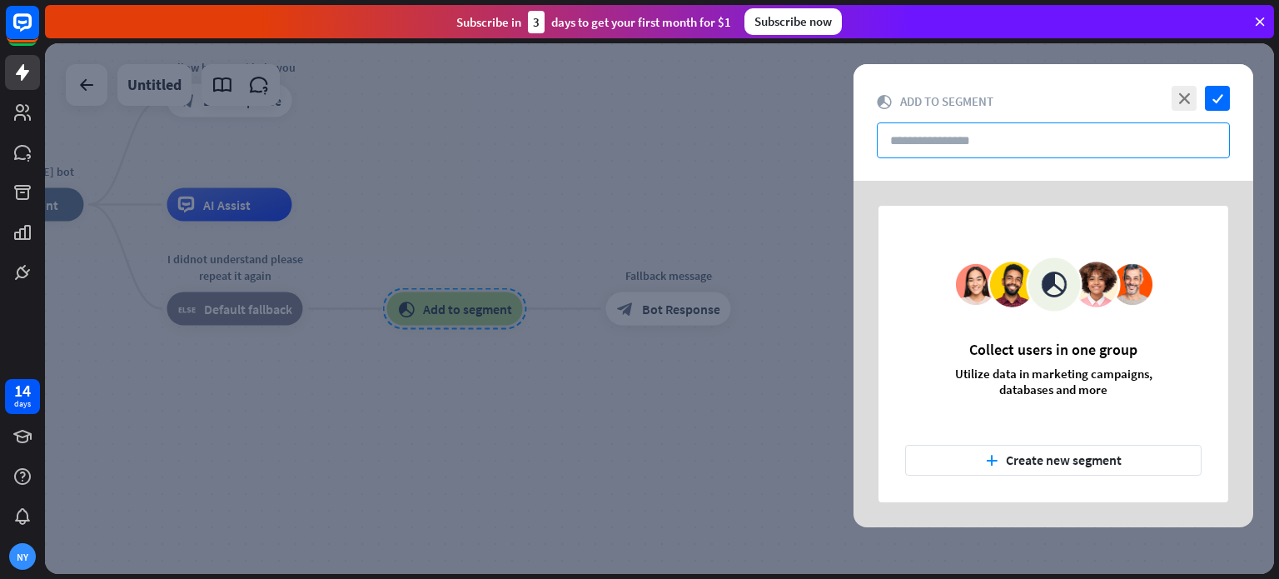
click at [978, 142] on input "text" at bounding box center [1053, 140] width 353 height 36
click at [986, 468] on button "plus Create new segment" at bounding box center [1053, 460] width 297 height 31
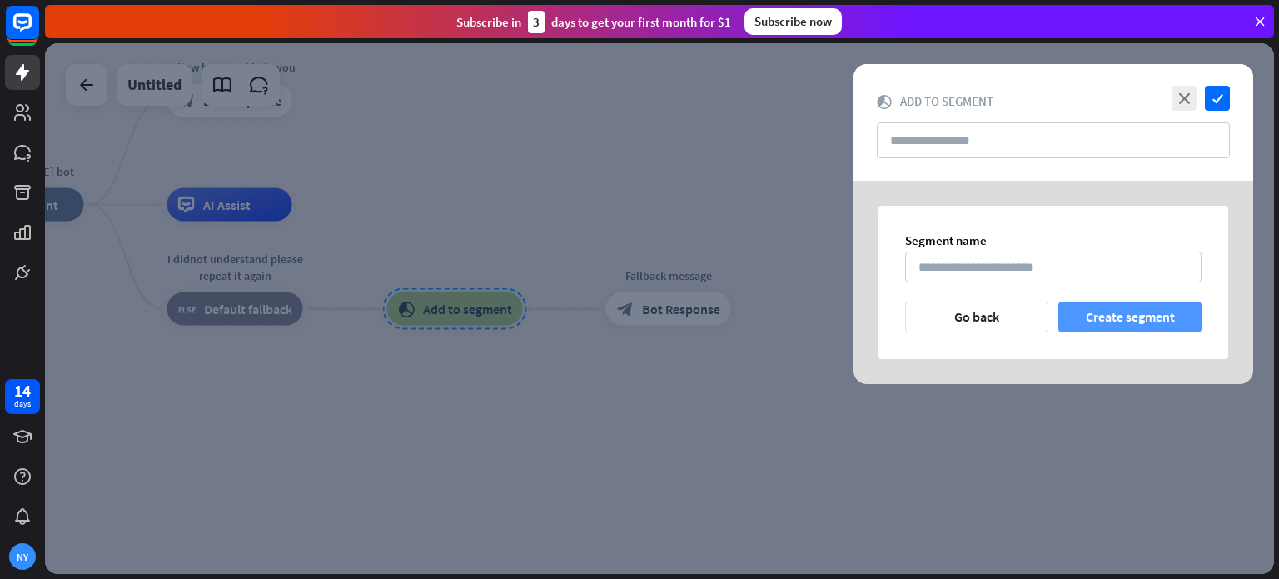
click at [1099, 316] on button "Create segment" at bounding box center [1130, 316] width 143 height 31
click at [997, 271] on input at bounding box center [1053, 267] width 297 height 31
type input "****"
click at [1079, 302] on button "Create segment" at bounding box center [1130, 316] width 143 height 31
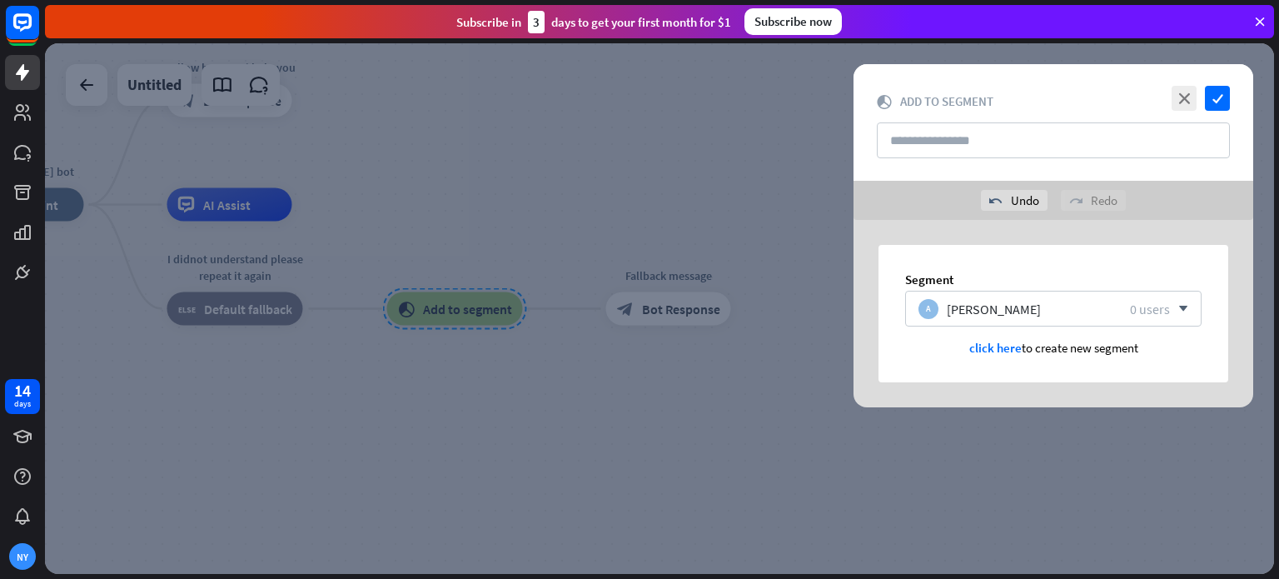
click at [988, 346] on span "click here" at bounding box center [995, 348] width 52 height 16
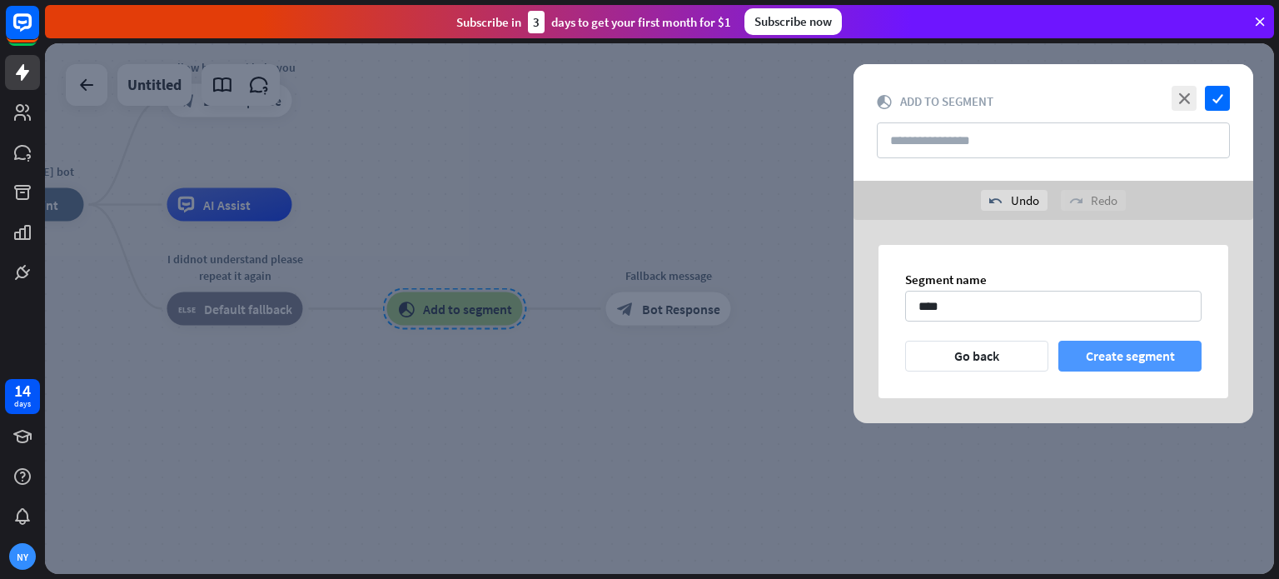
click at [1100, 341] on button "Create segment" at bounding box center [1130, 356] width 143 height 31
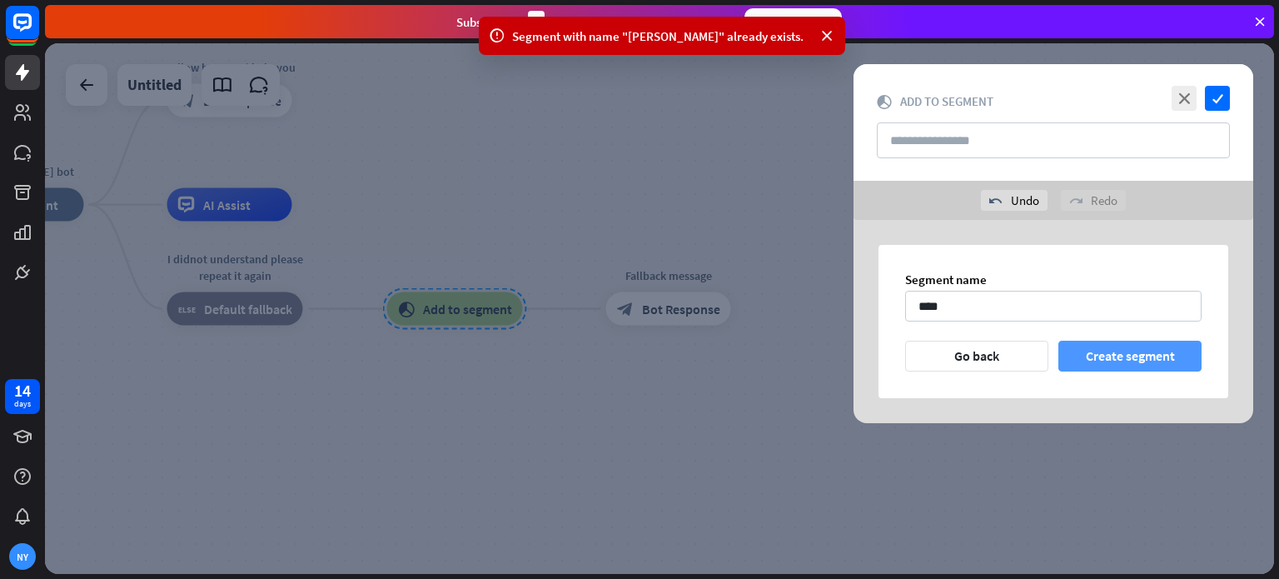
click at [1100, 341] on button "Create segment" at bounding box center [1130, 356] width 143 height 31
click at [949, 299] on input "****" at bounding box center [1053, 306] width 297 height 31
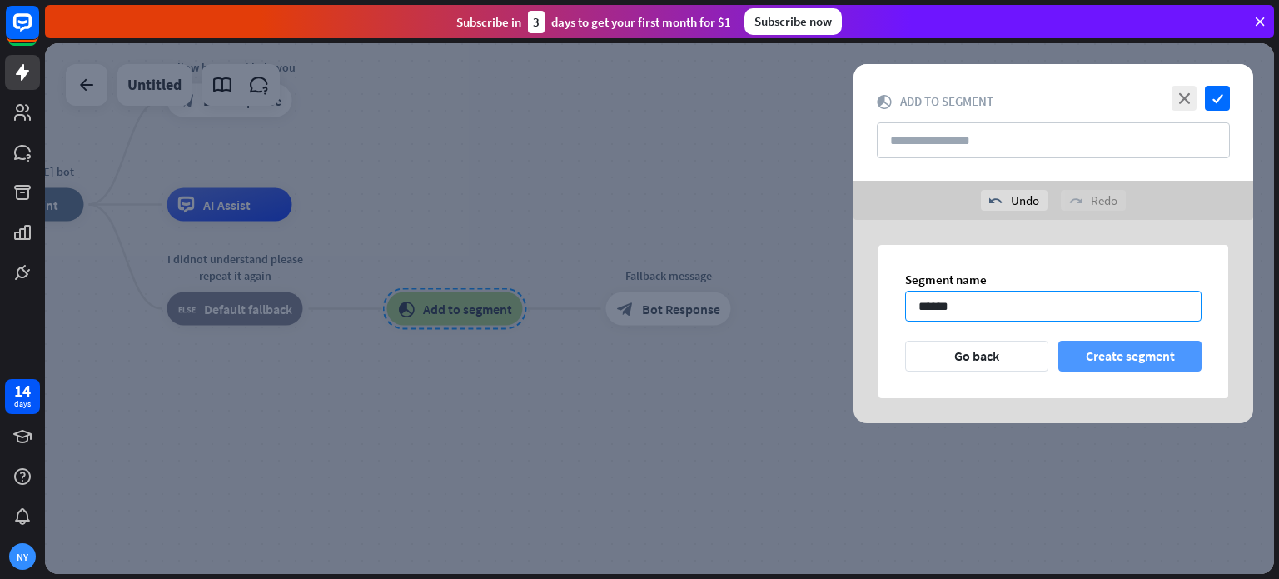
type input "******"
click at [1069, 349] on button "Create segment" at bounding box center [1130, 356] width 143 height 31
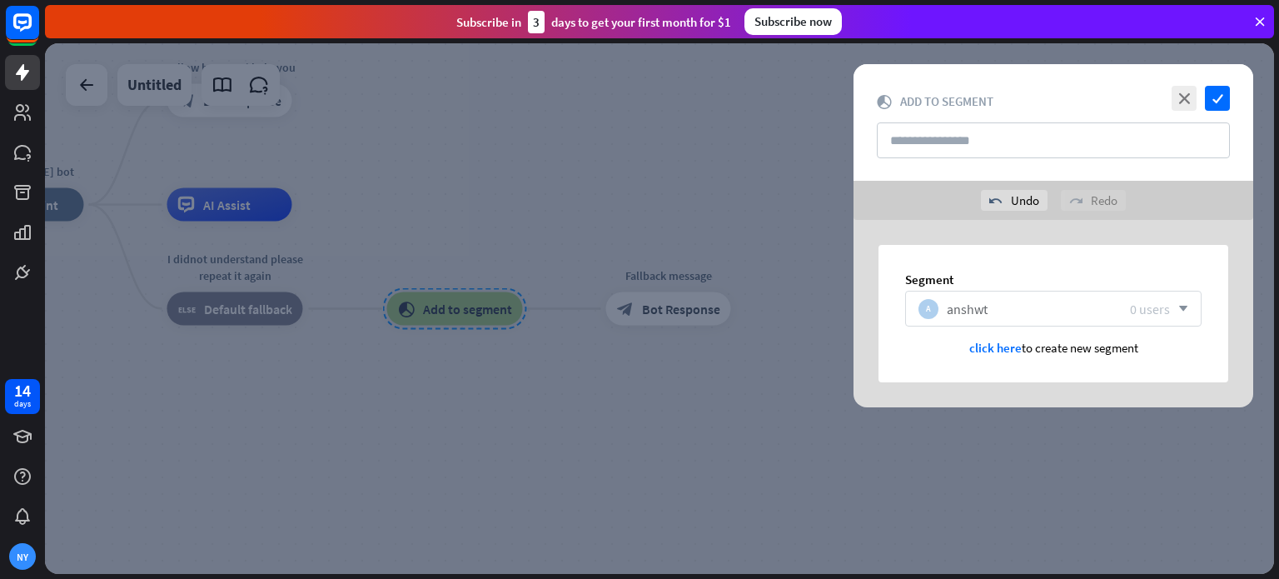
click at [1170, 307] on icon "arrow_down" at bounding box center [1179, 309] width 18 height 10
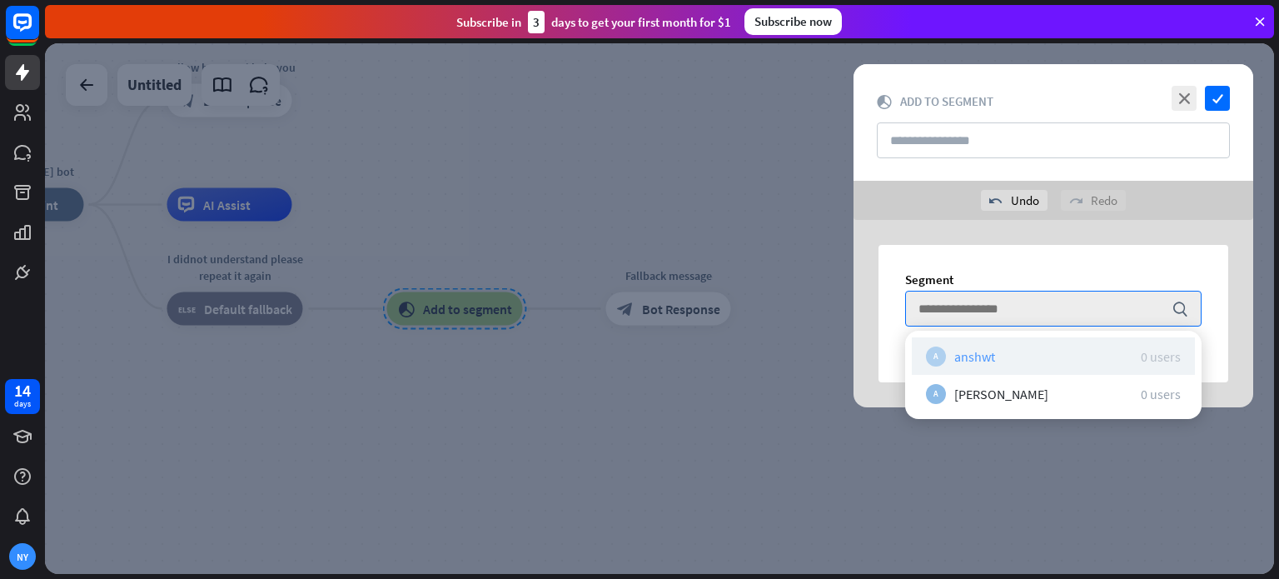
click at [1095, 366] on div "A anshwt 0 users" at bounding box center [1053, 355] width 283 height 37
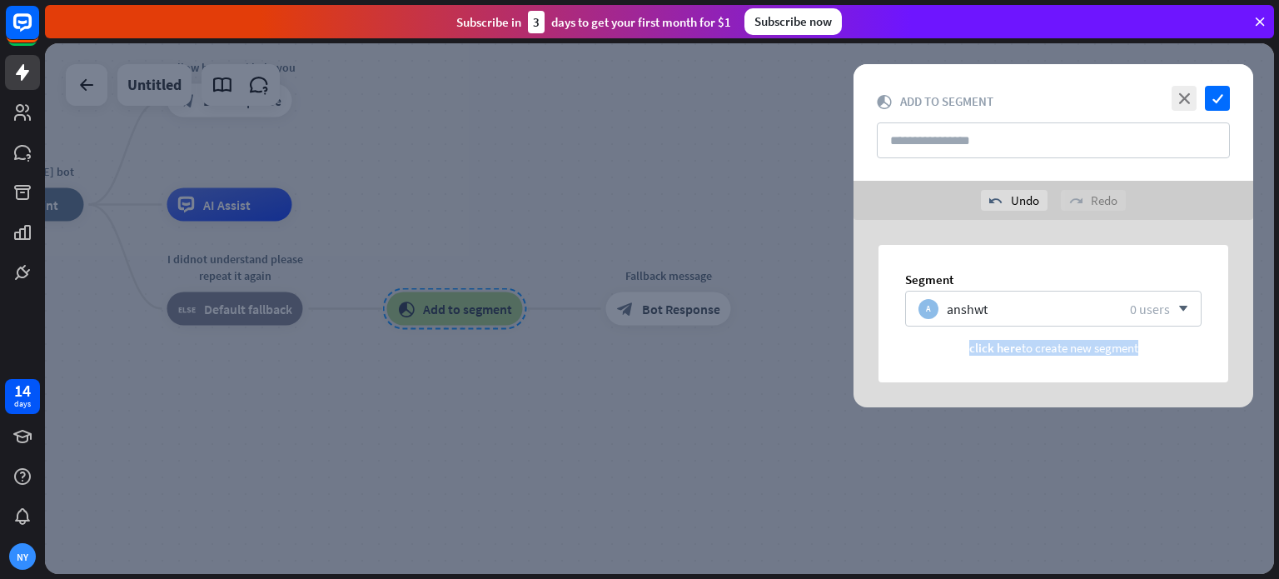
click at [1095, 366] on div "Segment A anshwt 0 users arrow_down click here to create new segment" at bounding box center [1054, 313] width 350 height 137
click at [1078, 361] on div "Segment A anshwt 0 users arrow_down click here to create new segment" at bounding box center [1054, 313] width 350 height 137
click at [996, 194] on icon "undo" at bounding box center [995, 200] width 13 height 13
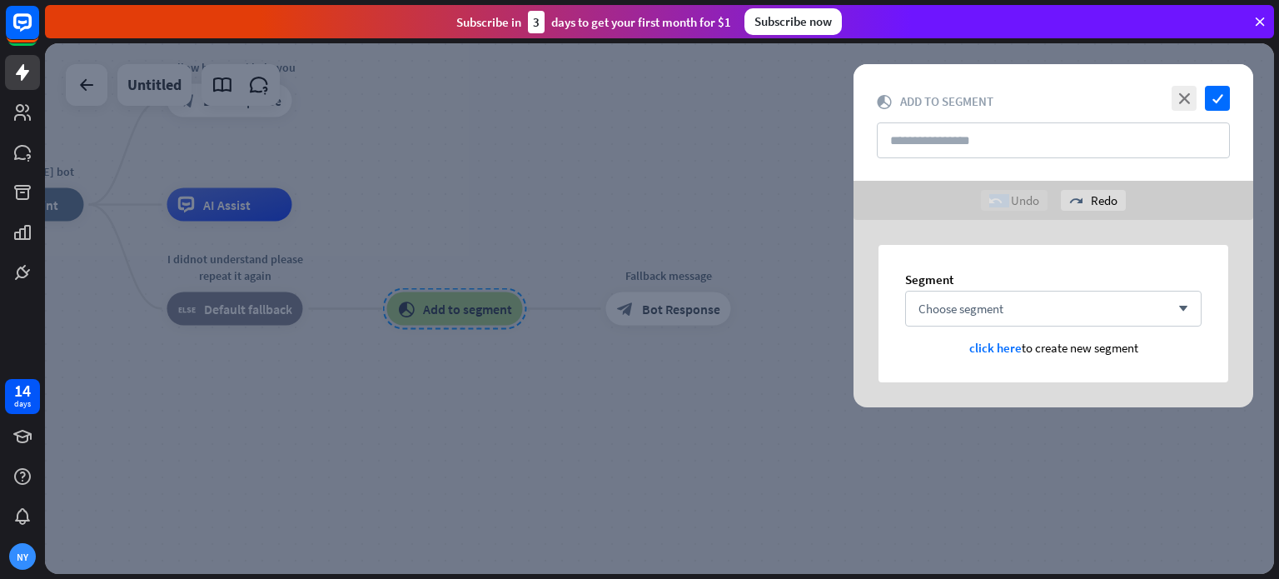
click at [996, 194] on icon "undo" at bounding box center [995, 200] width 13 height 13
click at [1079, 134] on input "text" at bounding box center [1053, 140] width 353 height 36
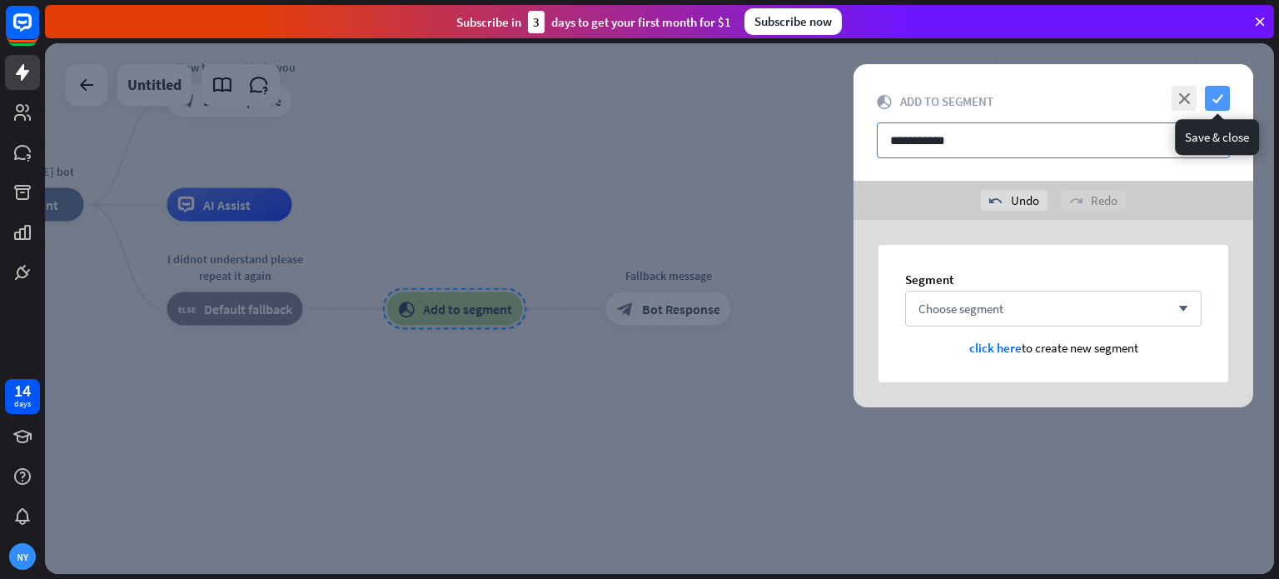
type input "**********"
click at [1212, 99] on icon "check" at bounding box center [1217, 98] width 25 height 25
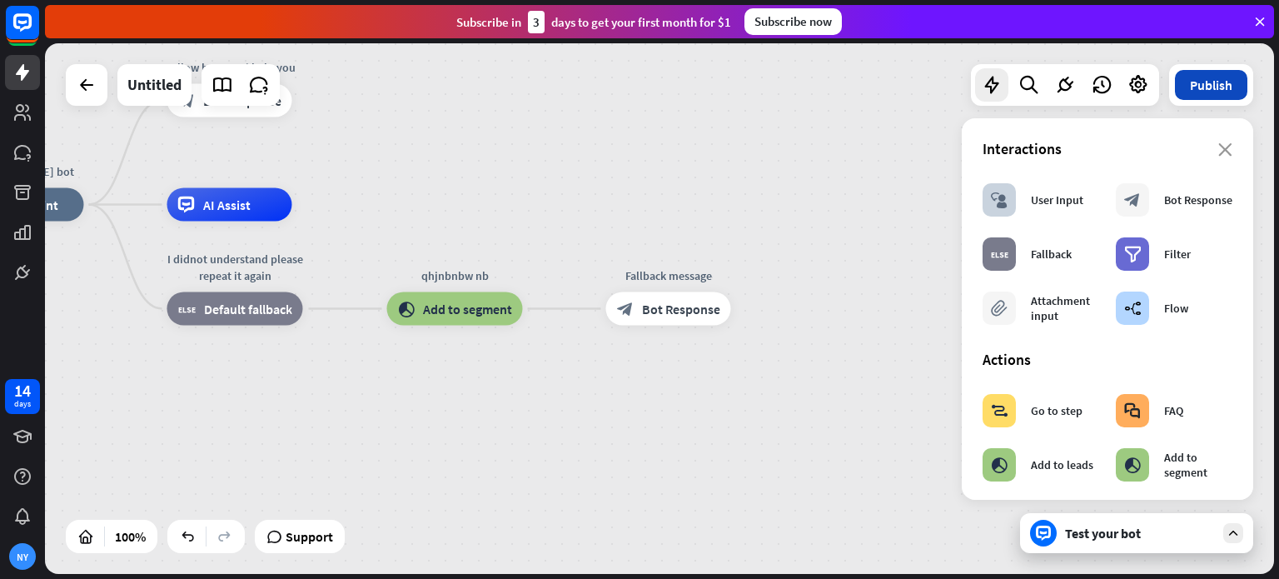
click at [1215, 89] on button "Publish" at bounding box center [1211, 85] width 72 height 30
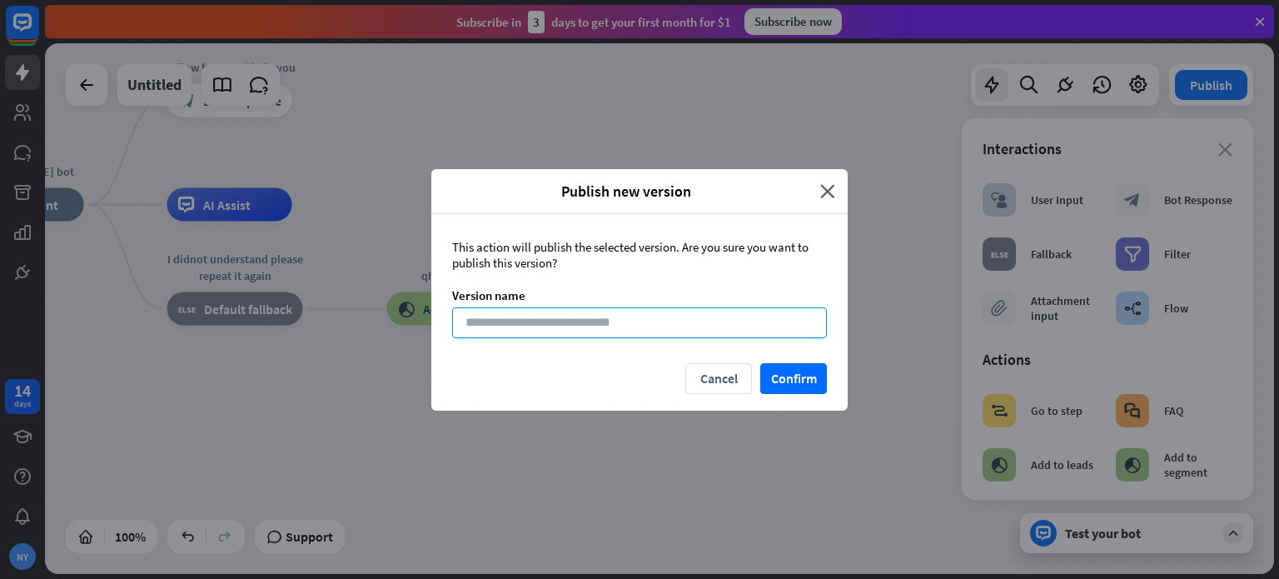
click at [610, 319] on input at bounding box center [639, 322] width 375 height 31
type input "********"
click at [789, 377] on button "Confirm" at bounding box center [793, 378] width 67 height 31
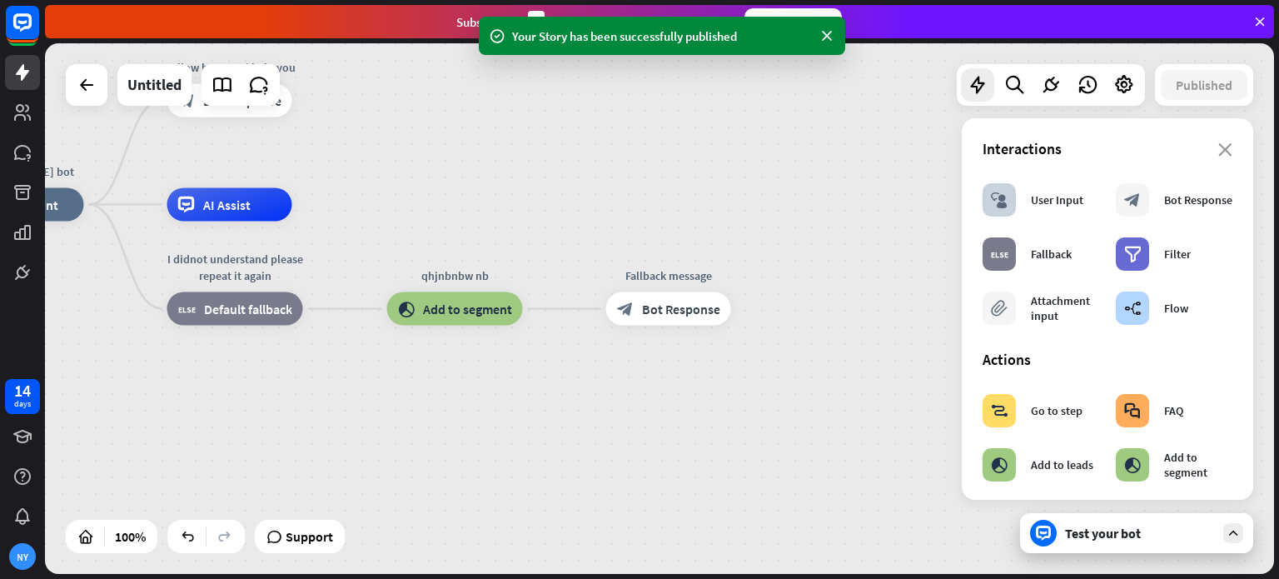
click at [695, 32] on div "Your Story has been successfully published" at bounding box center [662, 35] width 300 height 17
click at [725, 80] on div "[PERSON_NAME] bot home_2 Start point Hellow how can i help you block_bot_respon…" at bounding box center [659, 308] width 1229 height 531
click at [1210, 142] on div "Interactions" at bounding box center [1108, 148] width 250 height 19
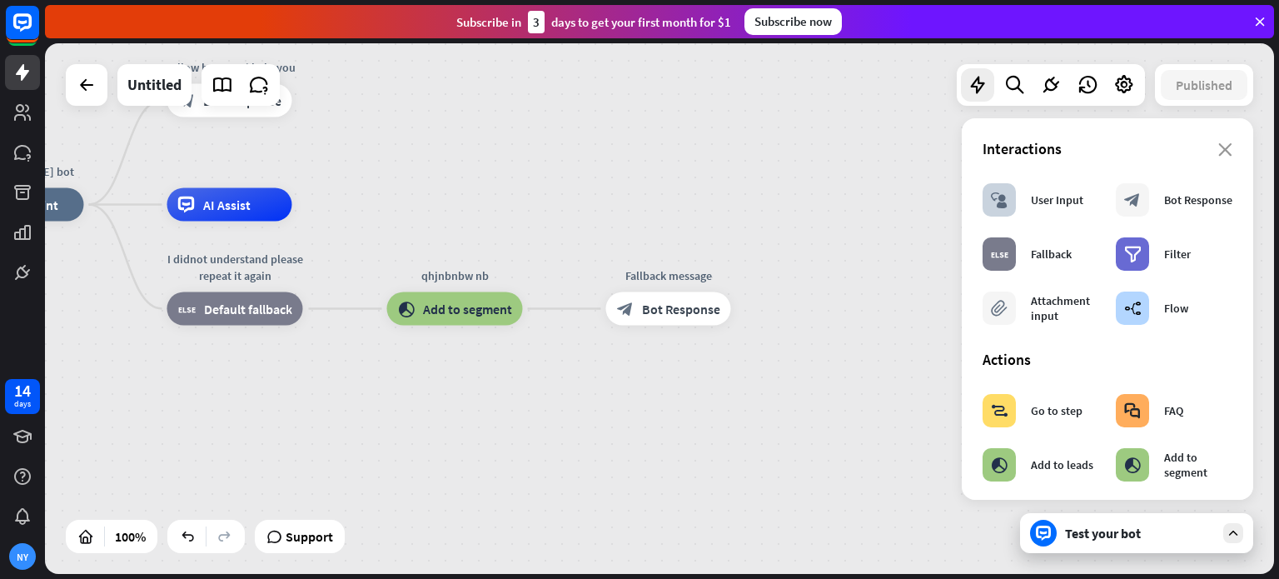
click at [1210, 142] on div "Interactions" at bounding box center [1108, 148] width 250 height 19
click at [1212, 158] on section "Interactions block_user_input User Input block_bot_response Bot Response block_…" at bounding box center [1108, 236] width 250 height 194
click at [1218, 149] on icon "close" at bounding box center [1225, 149] width 14 height 13
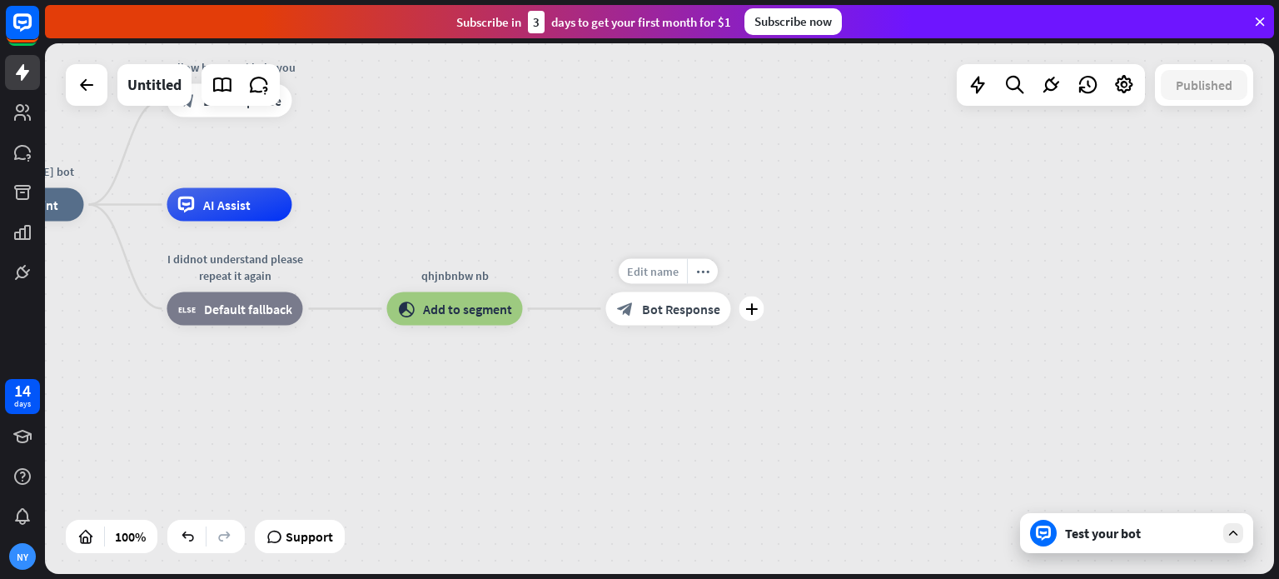
click at [646, 282] on div "Edit name" at bounding box center [653, 271] width 68 height 25
click at [256, 188] on div "Edit name more_horiz plus AI Assist" at bounding box center [229, 204] width 125 height 33
click at [215, 82] on icon at bounding box center [223, 85] width 22 height 22
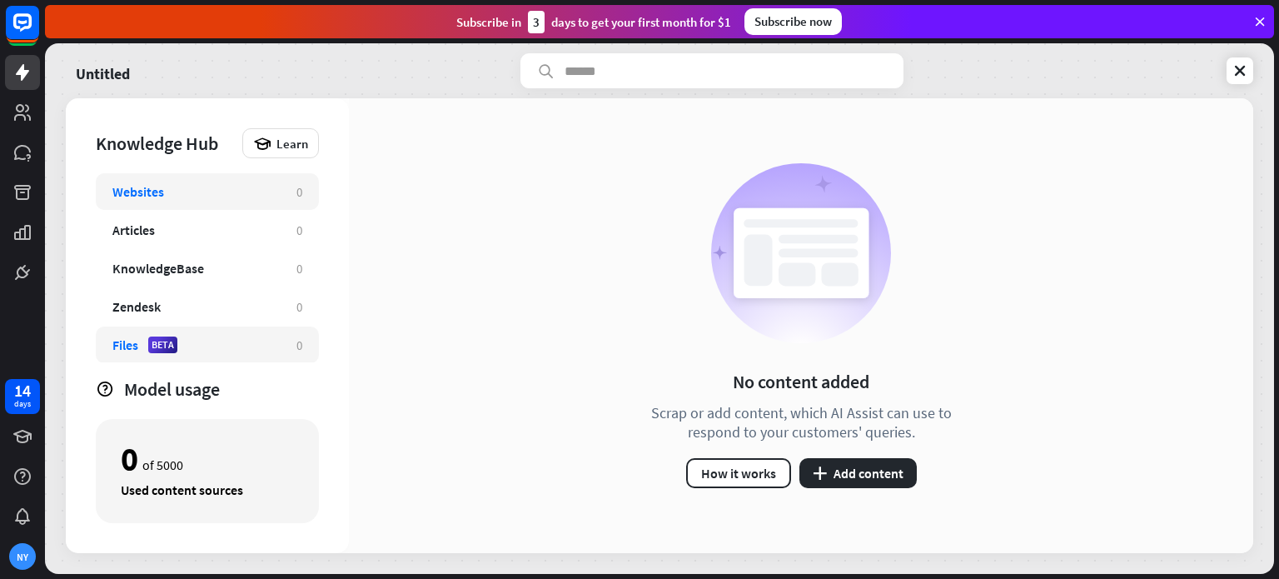
click at [177, 342] on div "BETA" at bounding box center [162, 344] width 29 height 17
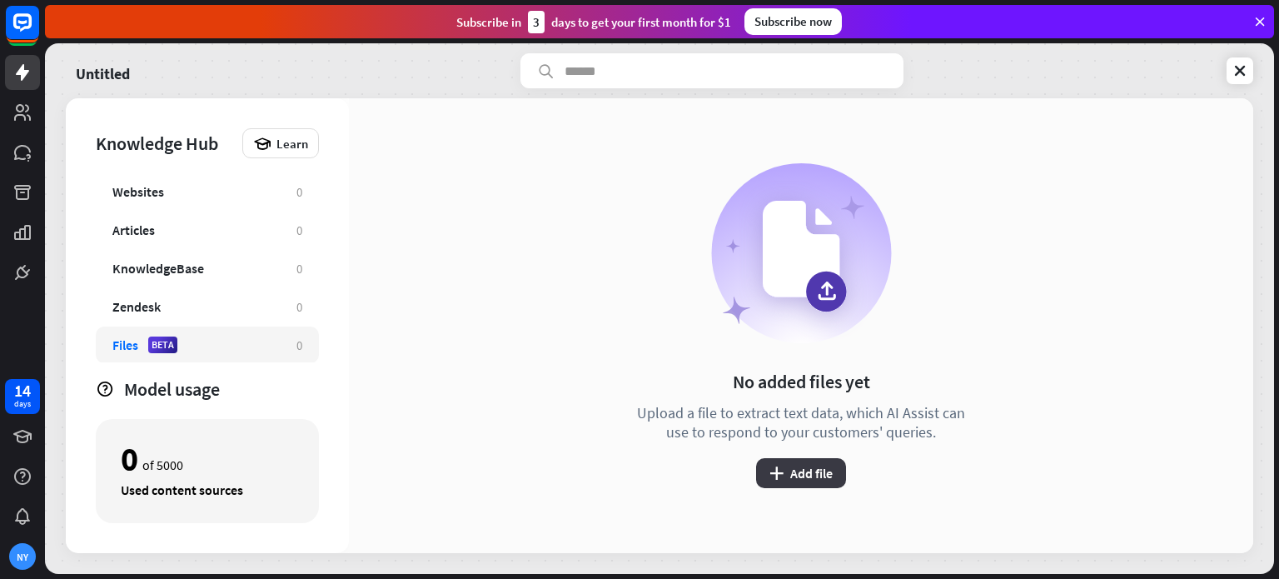
click at [805, 479] on button "plus Add file" at bounding box center [801, 473] width 90 height 30
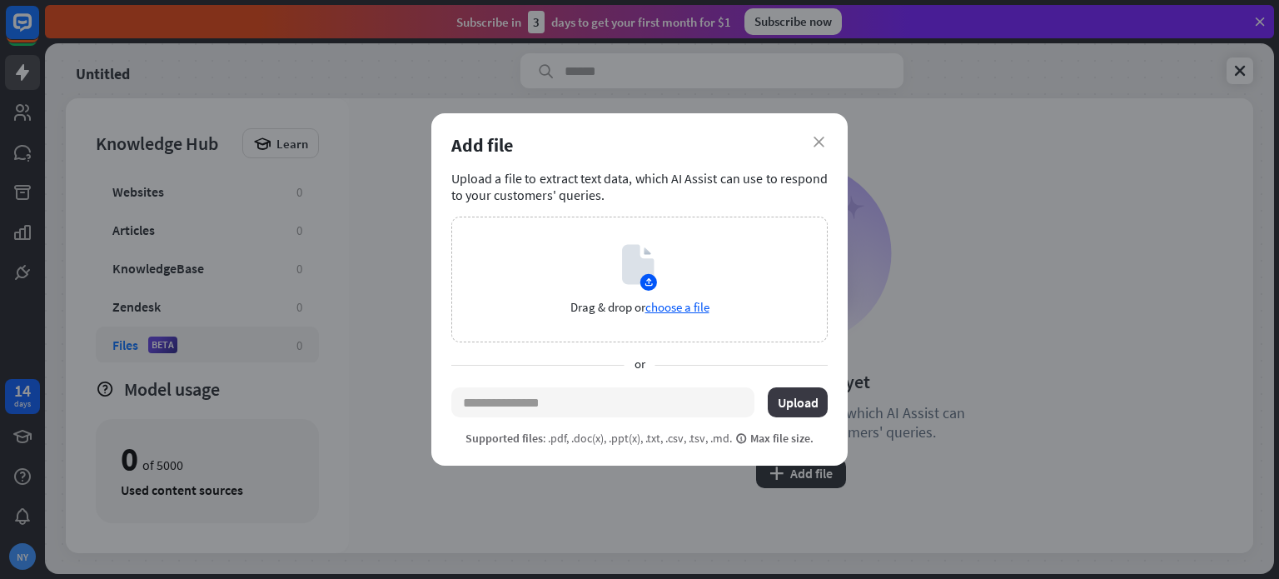
click at [802, 416] on button "Upload" at bounding box center [798, 402] width 60 height 30
click at [823, 136] on div "Add file" at bounding box center [639, 144] width 376 height 23
click at [817, 137] on icon "close" at bounding box center [819, 142] width 11 height 11
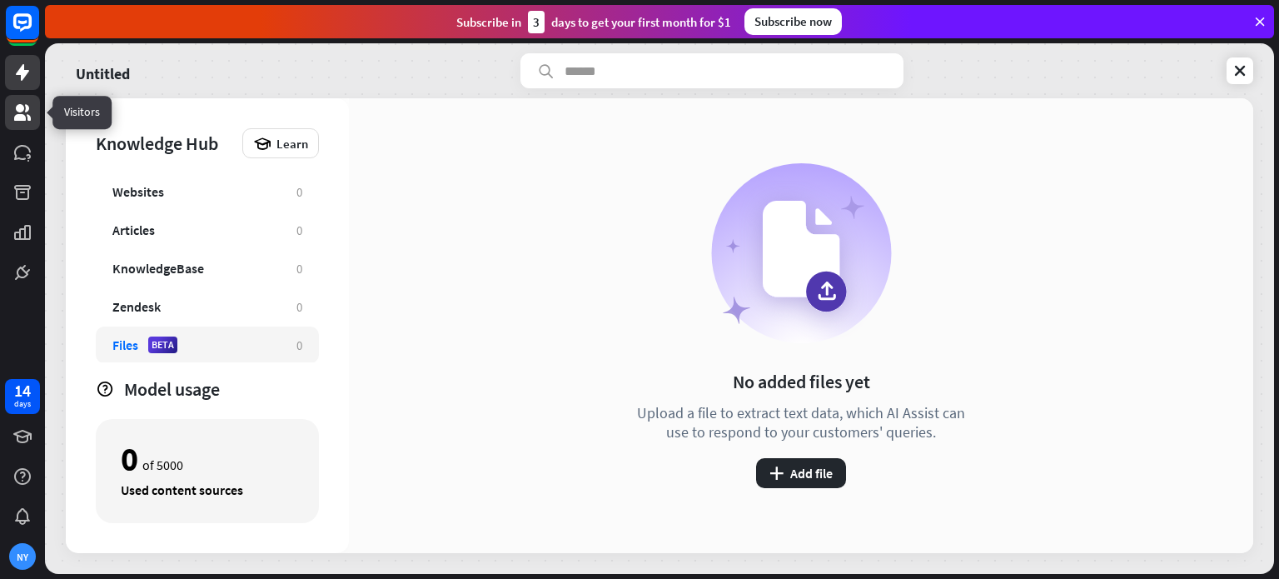
click at [12, 102] on link at bounding box center [22, 112] width 35 height 35
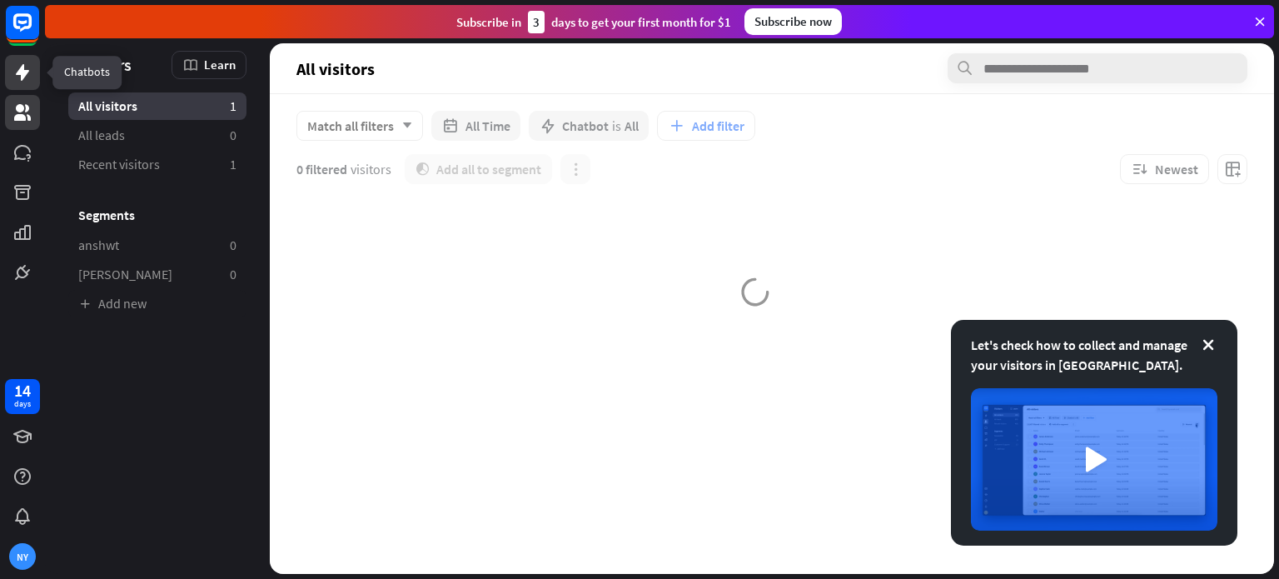
click at [24, 71] on icon at bounding box center [22, 72] width 13 height 17
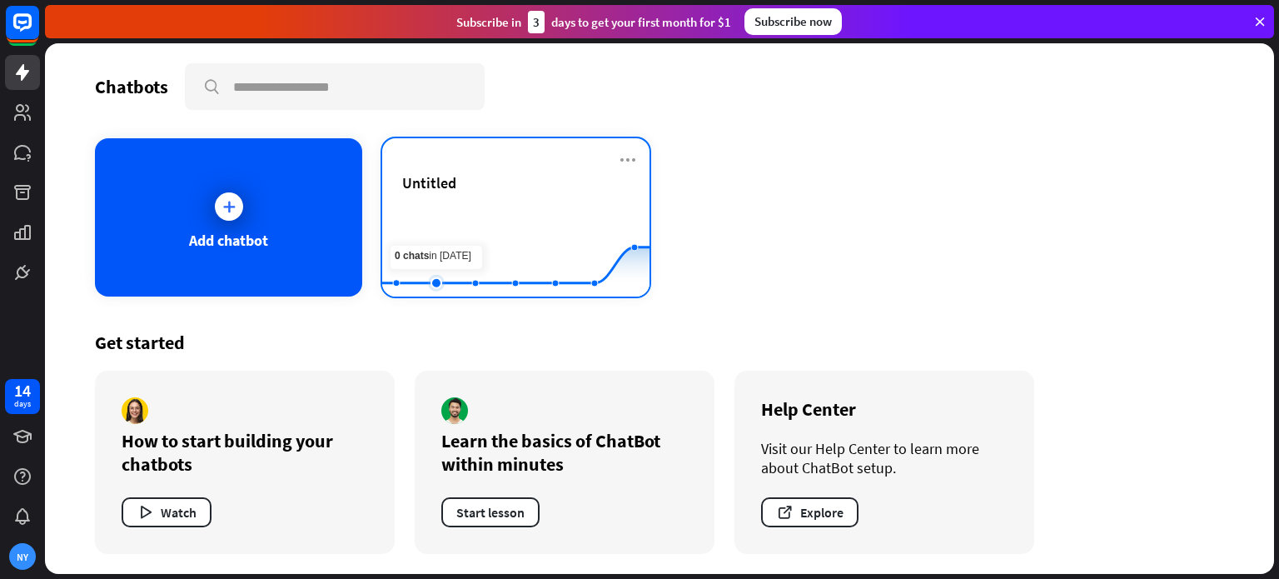
click at [421, 227] on rect at bounding box center [515, 255] width 267 height 104
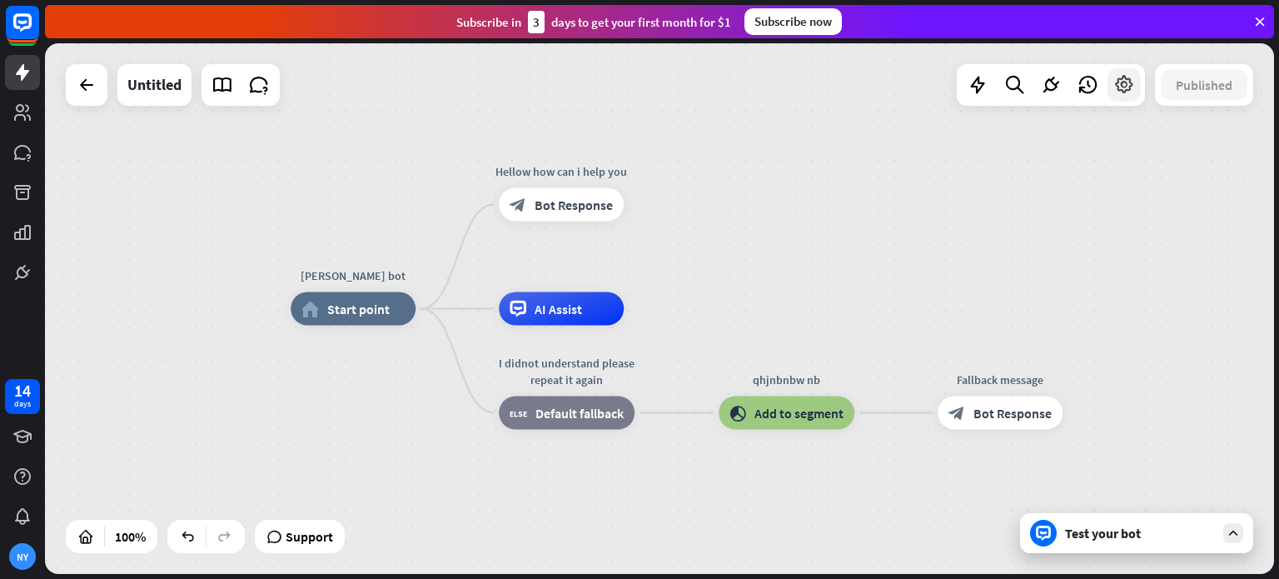
click at [1116, 78] on icon at bounding box center [1125, 85] width 22 height 22
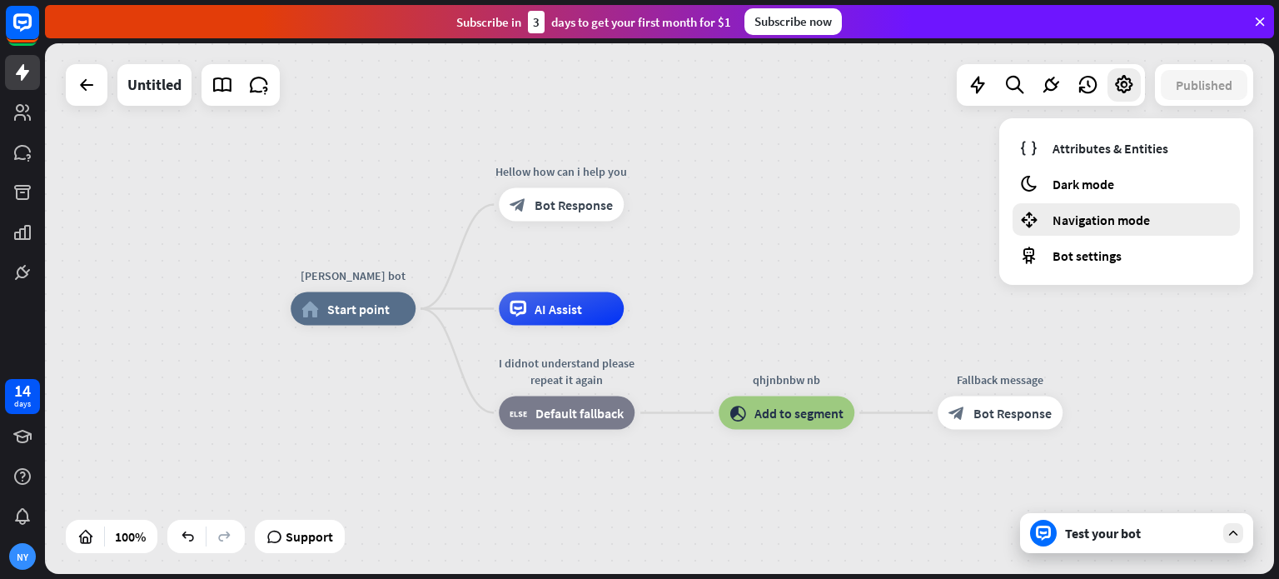
click at [1091, 220] on span "Navigation mode" at bounding box center [1101, 220] width 97 height 17
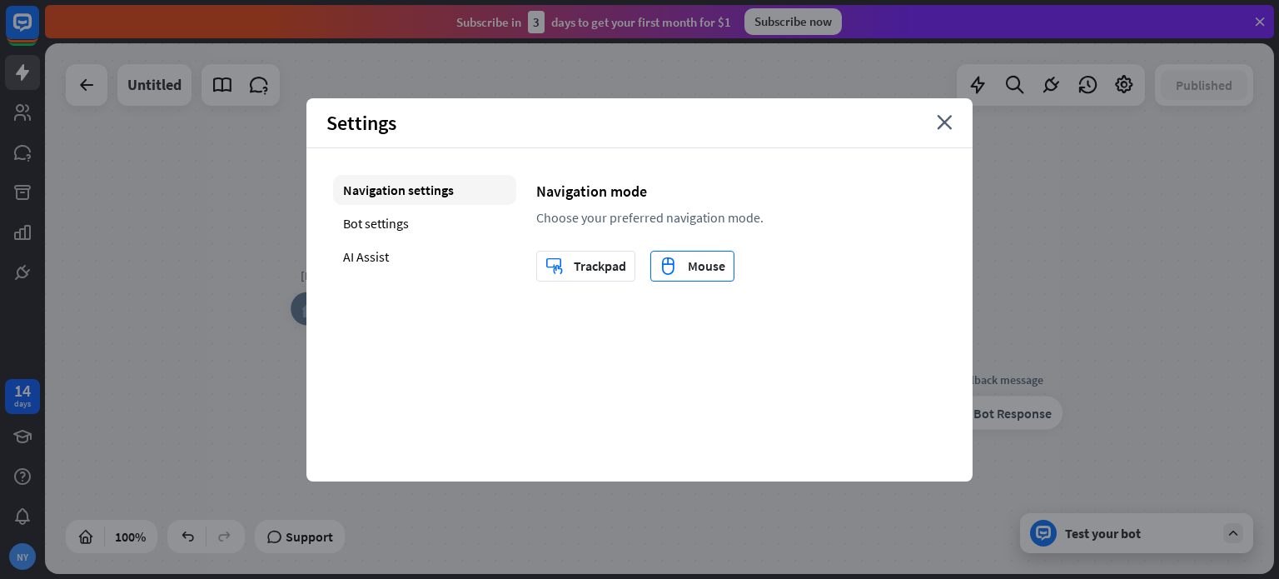
click at [692, 269] on div "mouse Mouse" at bounding box center [693, 266] width 66 height 29
click at [938, 122] on icon "close" at bounding box center [945, 122] width 16 height 15
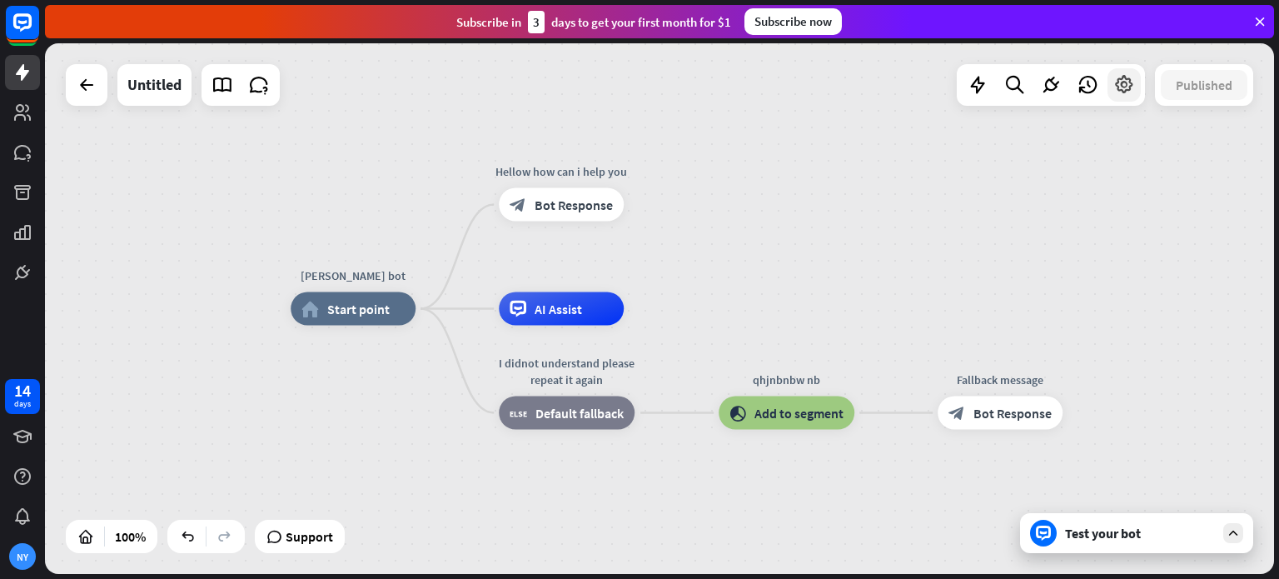
click at [1127, 69] on div at bounding box center [1124, 84] width 33 height 33
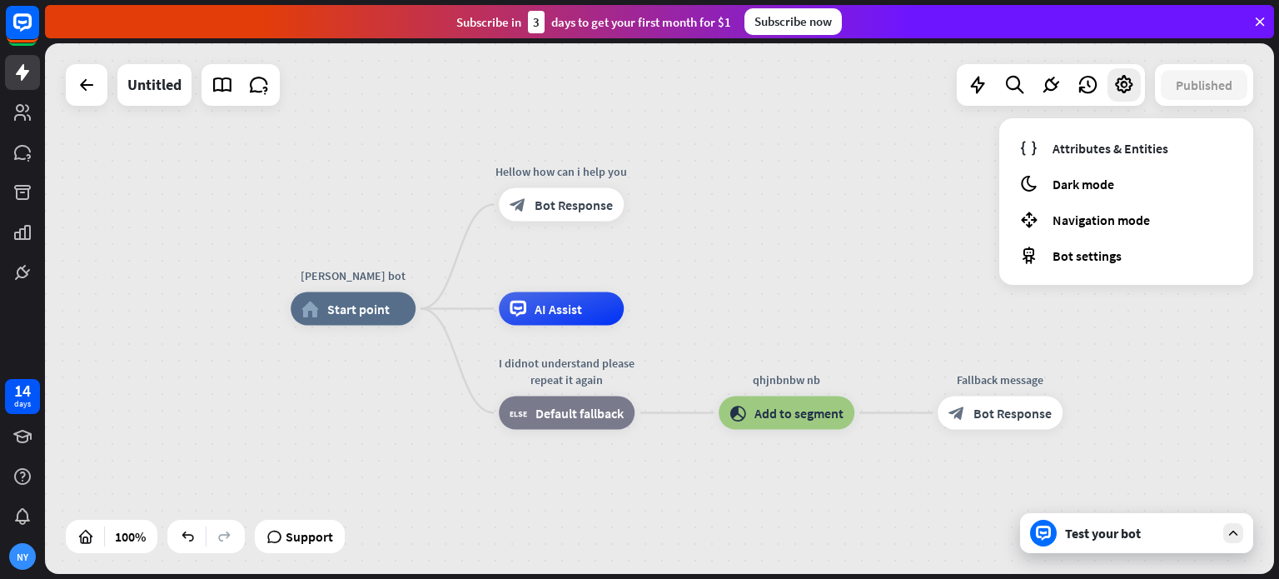
click at [889, 142] on div "[PERSON_NAME] bot home_2 Start point Hellow how can i help you block_bot_respon…" at bounding box center [659, 308] width 1229 height 531
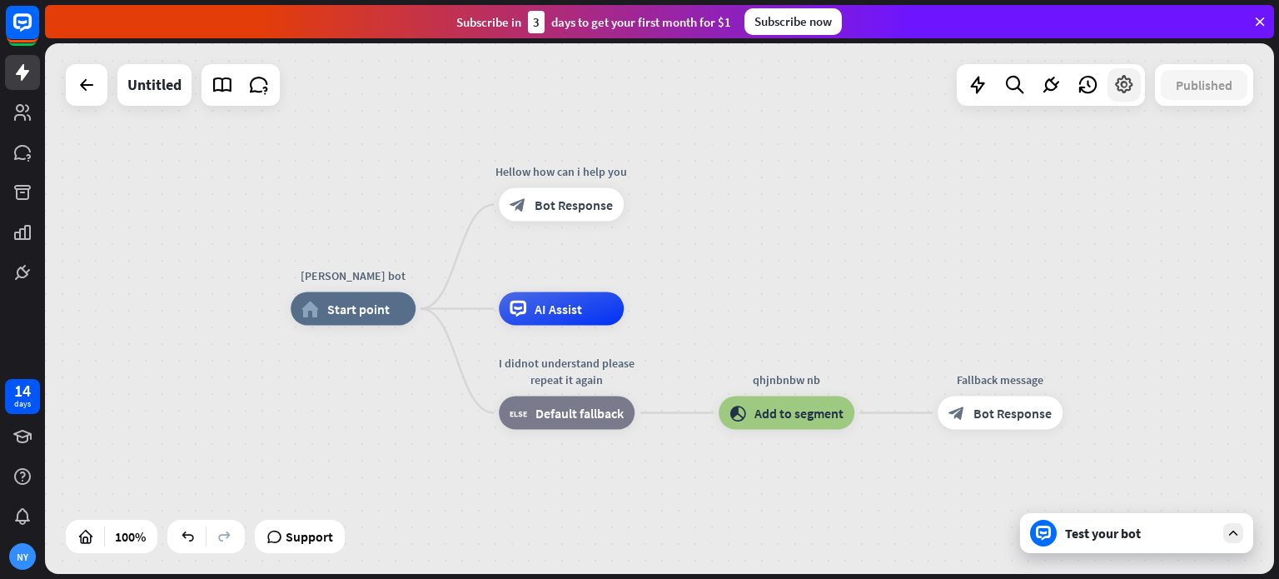
click at [1121, 94] on icon at bounding box center [1125, 85] width 22 height 22
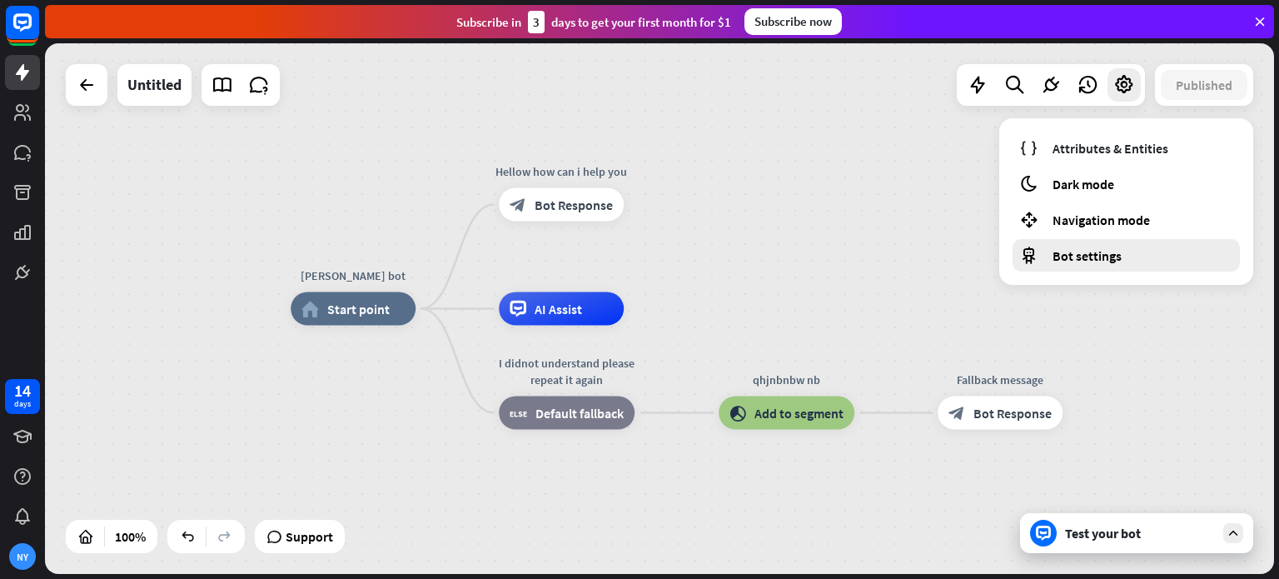
click at [1099, 252] on span "Bot settings" at bounding box center [1087, 255] width 69 height 17
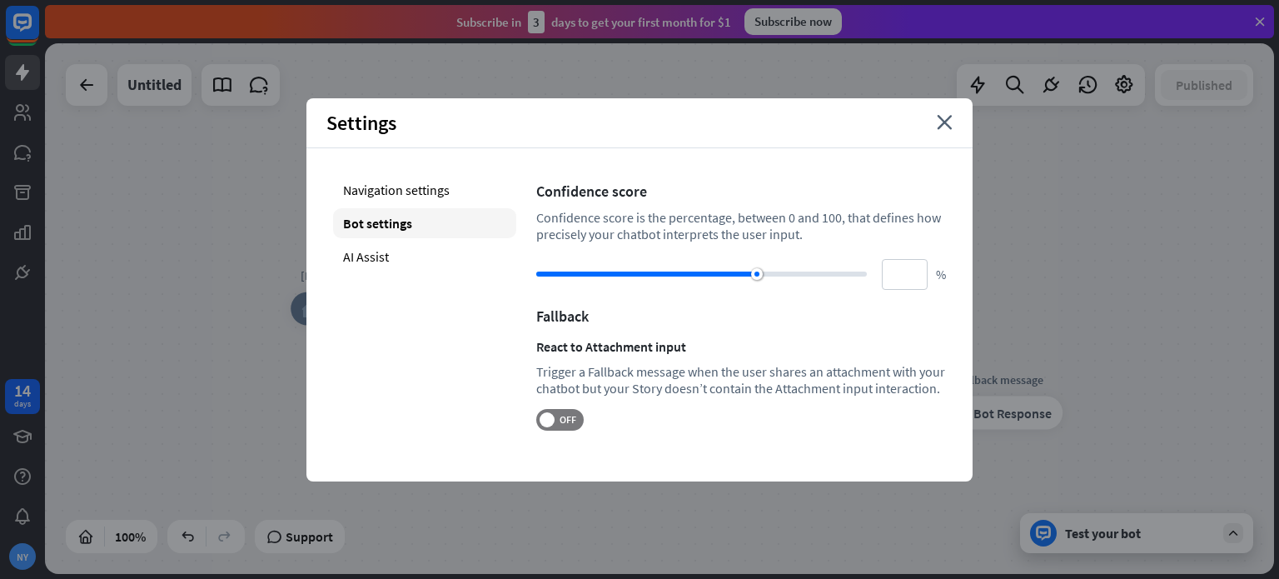
click at [564, 406] on div "Confidence score Confidence score is the percentage, between 0 and 100, that de…" at bounding box center [741, 303] width 410 height 256
click at [555, 417] on span "OFF" at bounding box center [568, 419] width 26 height 13
click at [386, 265] on div "AI Assist" at bounding box center [424, 257] width 183 height 30
type input "**"
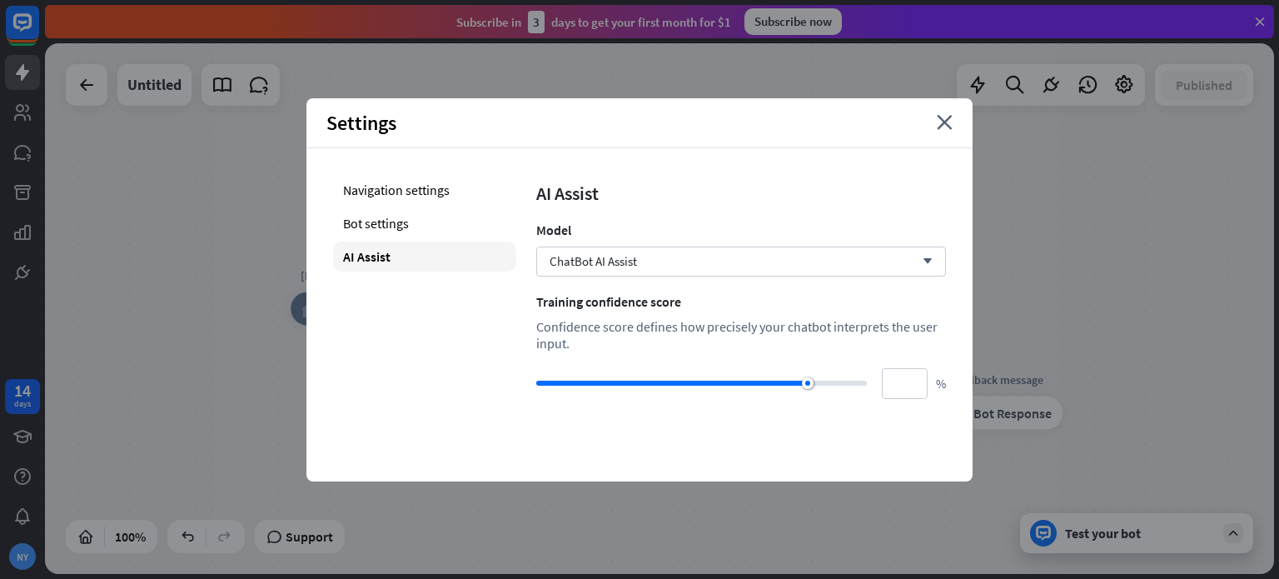
click at [837, 385] on div at bounding box center [701, 383] width 331 height 5
click at [861, 383] on div at bounding box center [701, 383] width 331 height 5
type input "**"
click at [895, 247] on div "ChatBot AI Assist arrow_down" at bounding box center [741, 262] width 410 height 30
click at [895, 266] on div "ChatBot AI Assist arrow_down" at bounding box center [741, 262] width 410 height 30
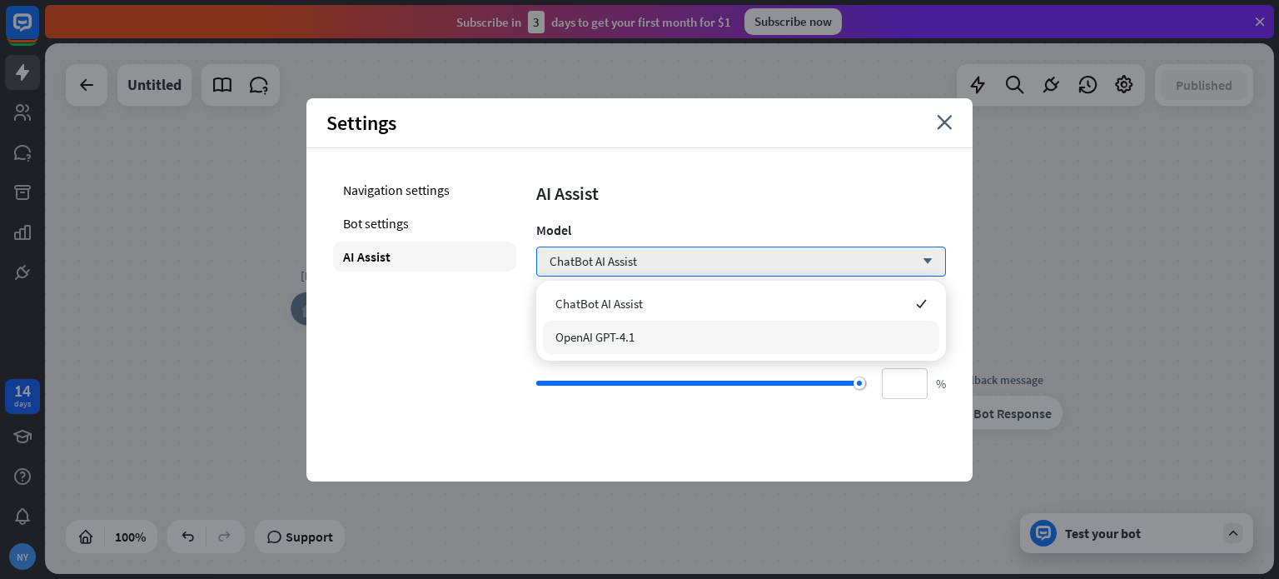
click at [610, 342] on span "OpenAI GPT-4.1" at bounding box center [595, 337] width 79 height 16
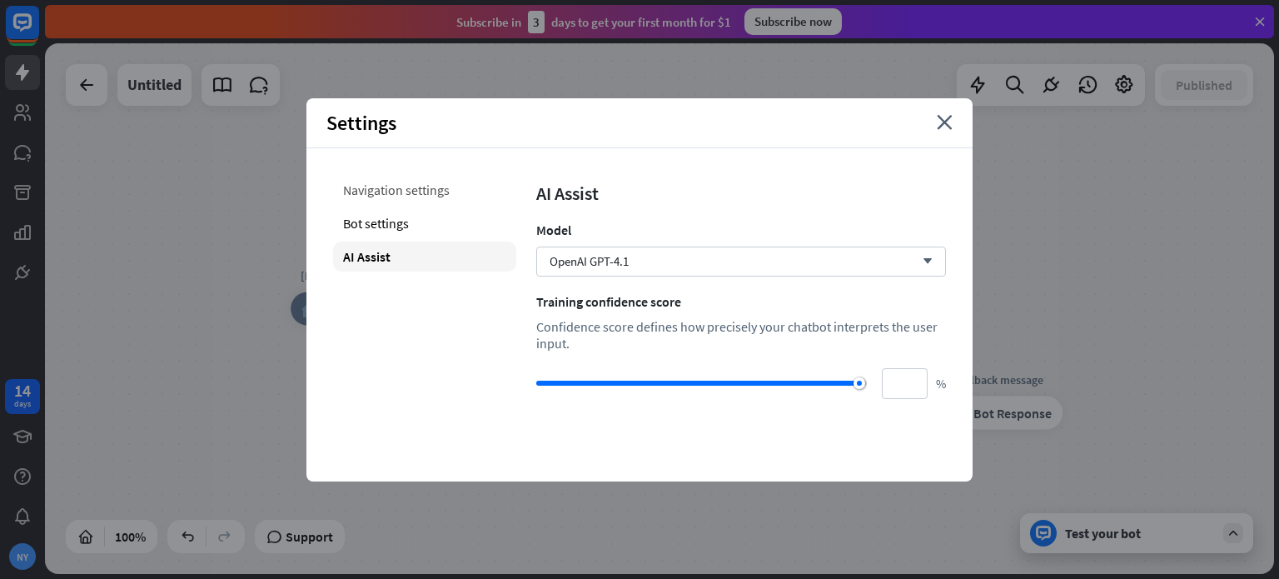
click at [380, 196] on div "Navigation settings" at bounding box center [424, 190] width 183 height 30
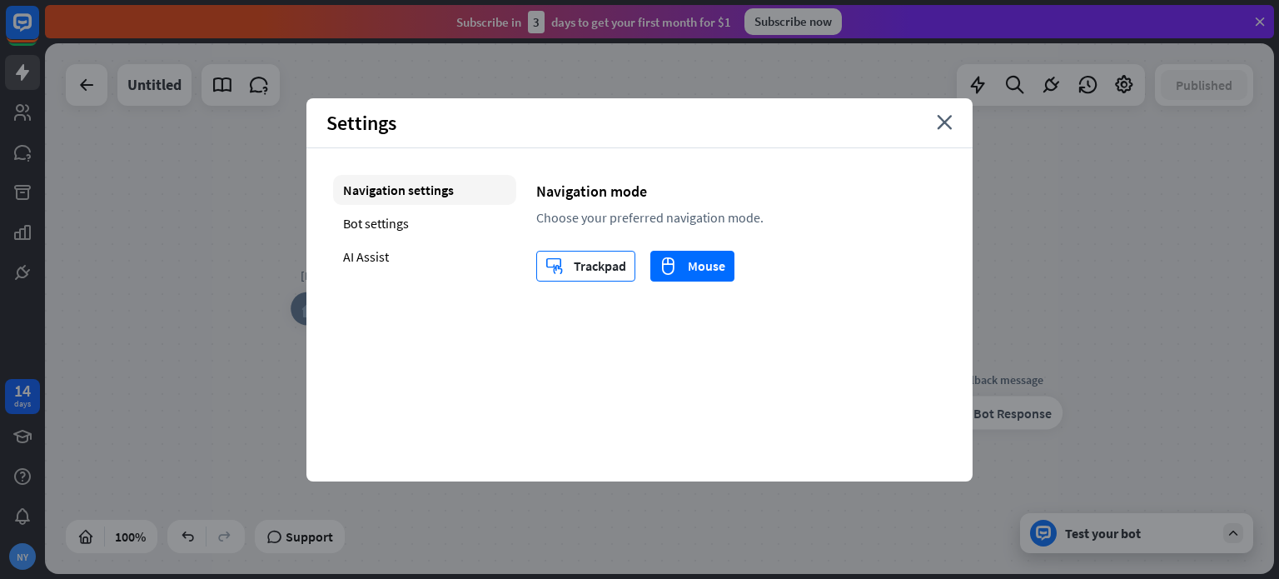
click at [584, 275] on div "trackpad Trackpad" at bounding box center [586, 266] width 81 height 29
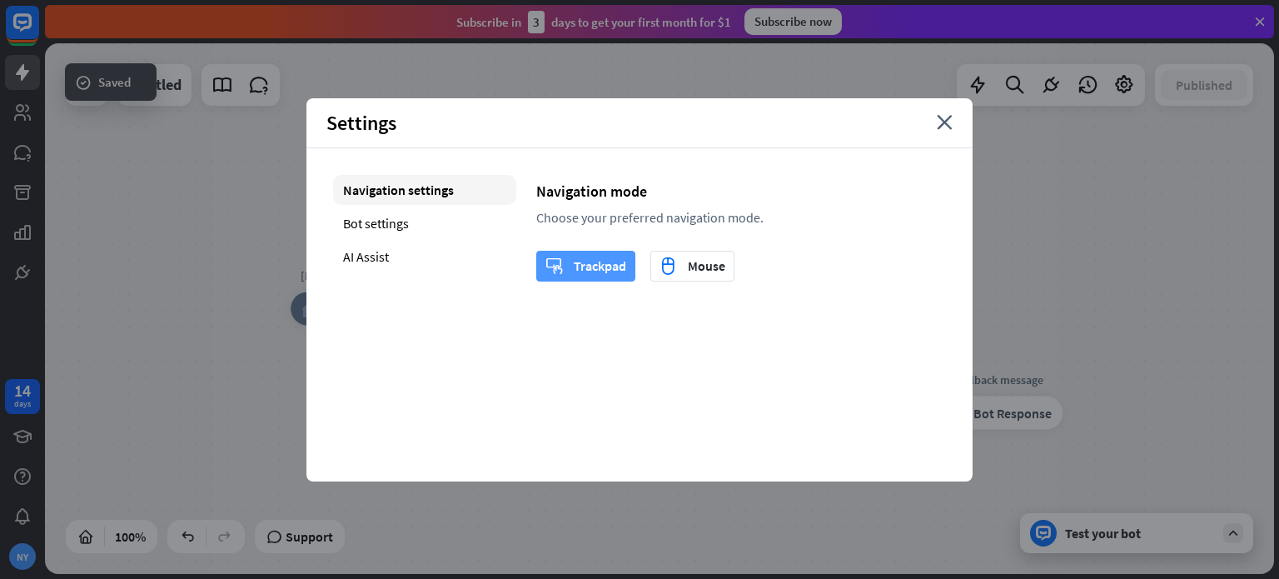
click at [584, 275] on div "trackpad Trackpad" at bounding box center [586, 266] width 81 height 29
click at [939, 122] on icon "close" at bounding box center [945, 122] width 16 height 15
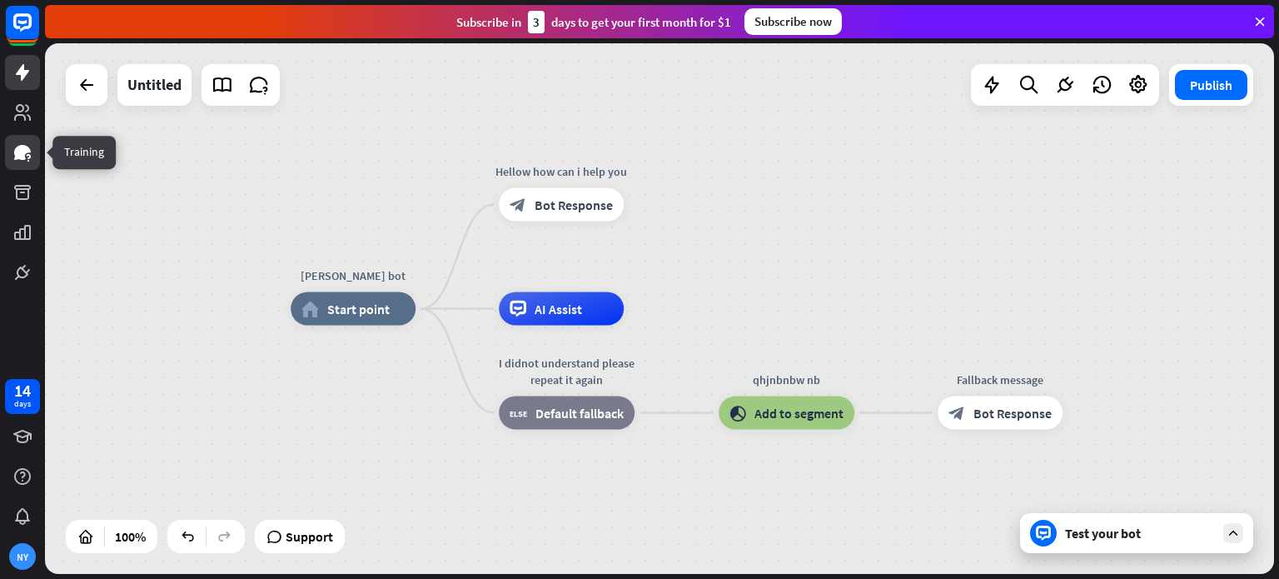
click at [27, 156] on icon at bounding box center [22, 152] width 20 height 20
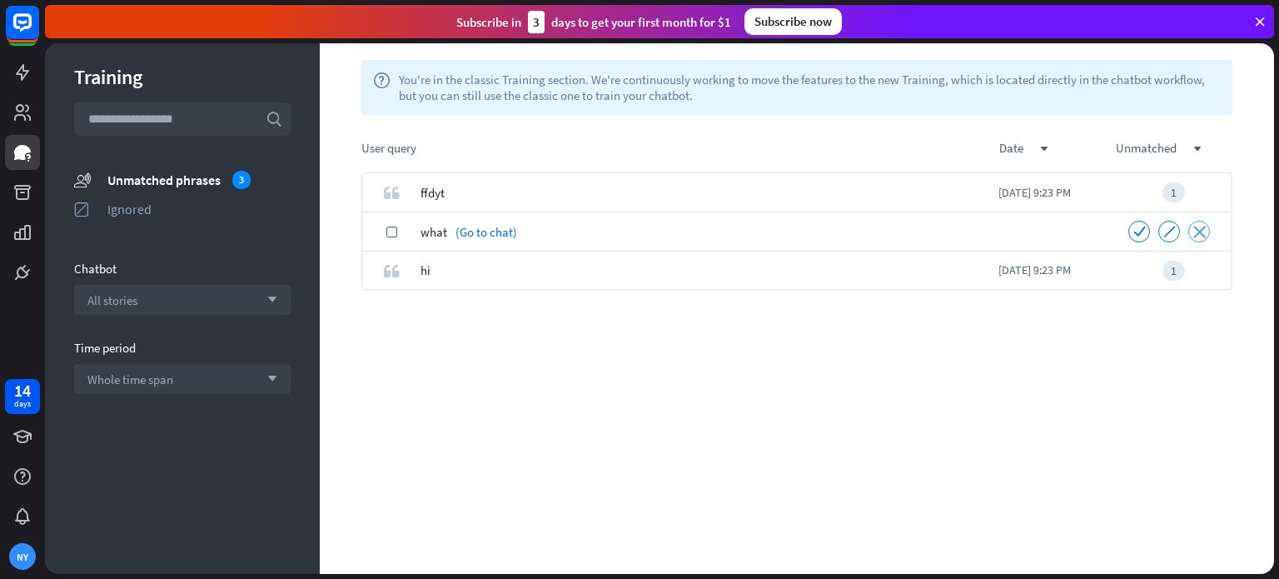
click at [1196, 223] on div "close" at bounding box center [1200, 232] width 22 height 22
click at [1196, 223] on div "quote ffdyt [DATE] 9:23 PM 1 check what (Go to chat) check ignore close quote h…" at bounding box center [797, 372] width 954 height 401
click at [1196, 223] on div "quote ffdyt [DATE] 9:23 PM 1 check hi (Go to chat) check ignore close" at bounding box center [797, 372] width 954 height 401
click at [1197, 222] on div "close" at bounding box center [1200, 232] width 22 height 22
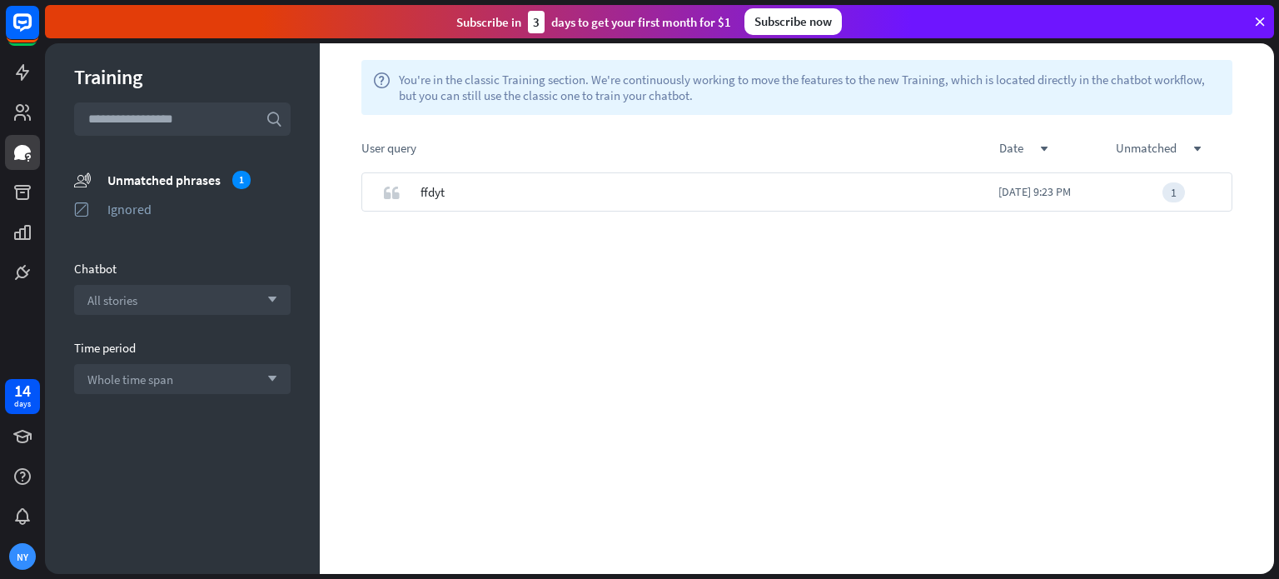
click at [1197, 222] on div "quote ffdyt [DATE] 9:23 PM 1" at bounding box center [797, 372] width 954 height 401
click at [1200, 194] on icon "close" at bounding box center [1200, 192] width 12 height 12
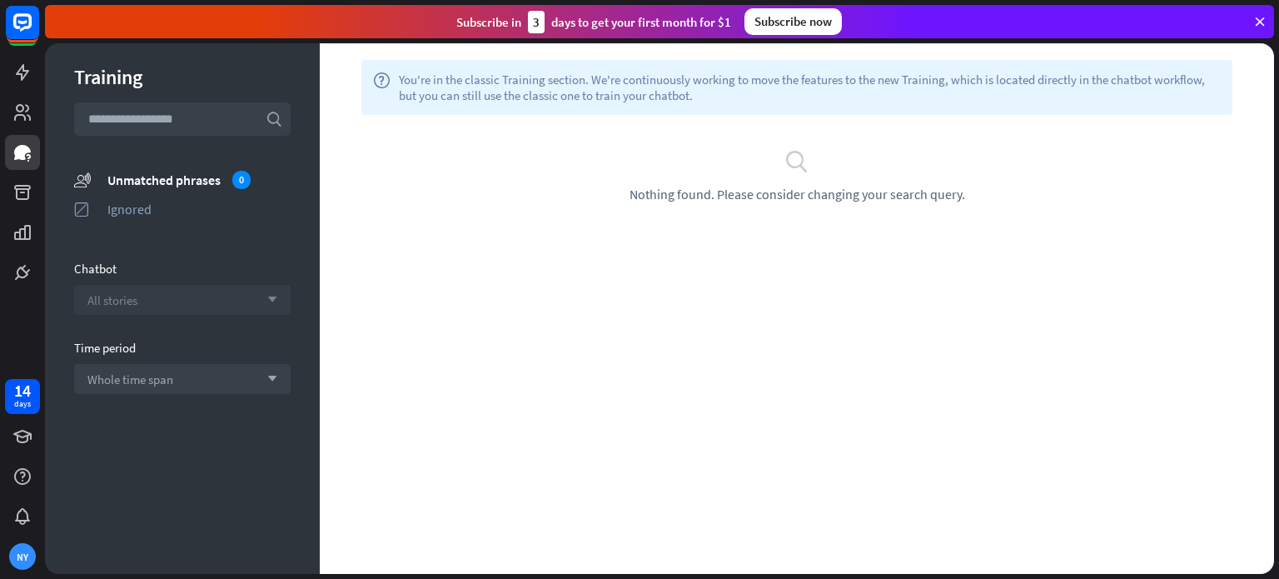
click at [161, 300] on div "All stories arrow_down" at bounding box center [182, 300] width 217 height 30
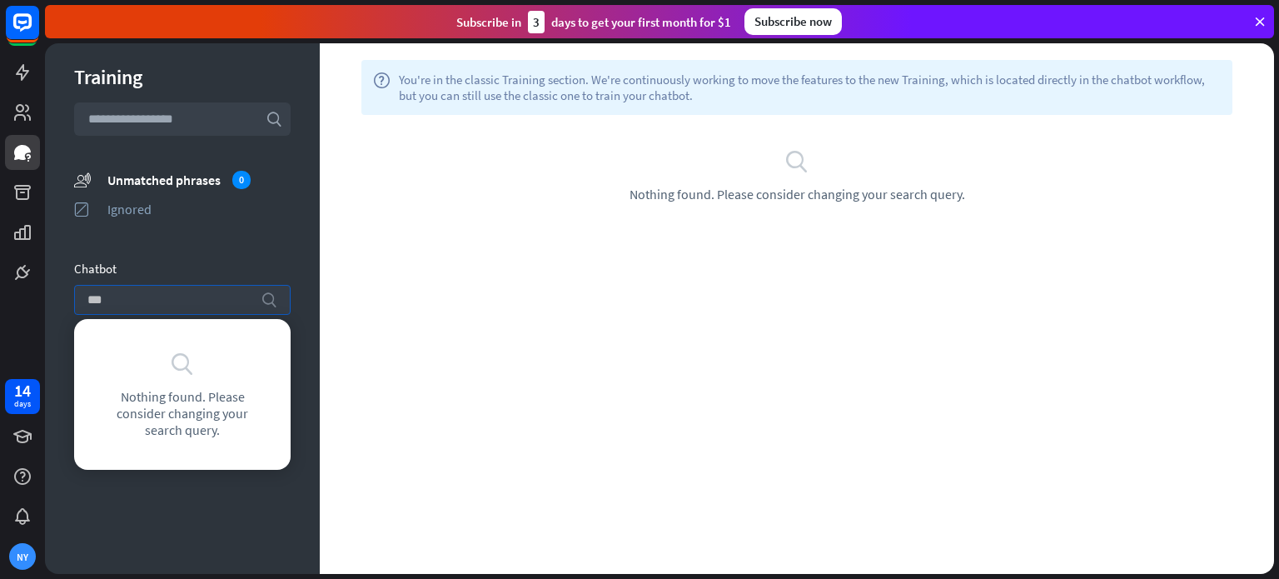
type input "****"
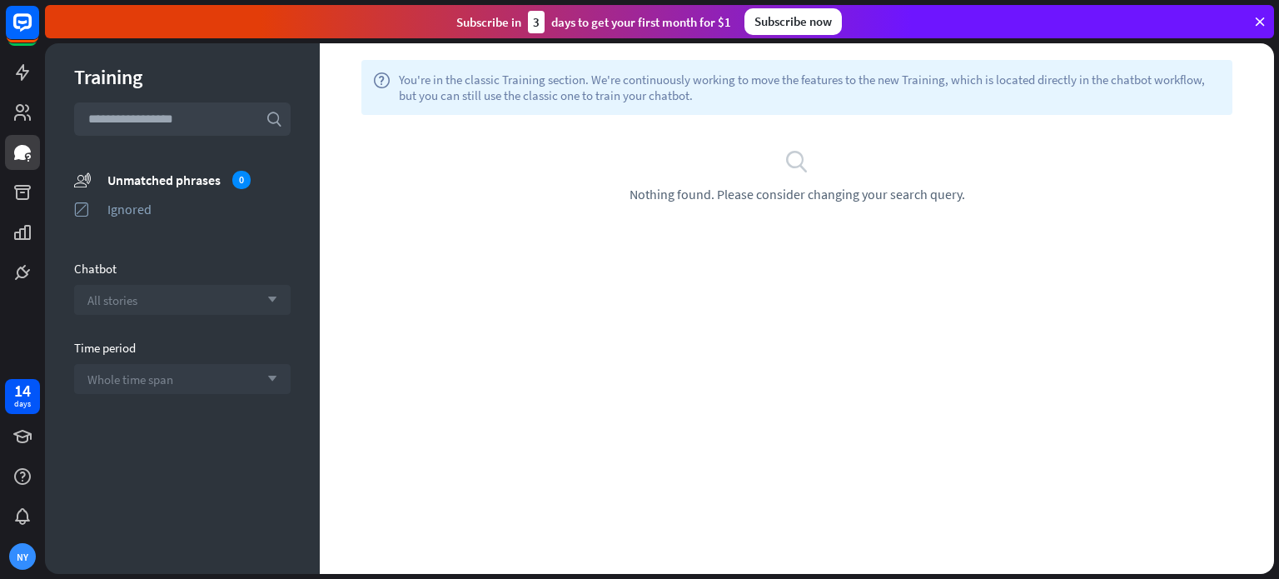
click at [241, 367] on div "Whole time span arrow_down" at bounding box center [182, 379] width 217 height 30
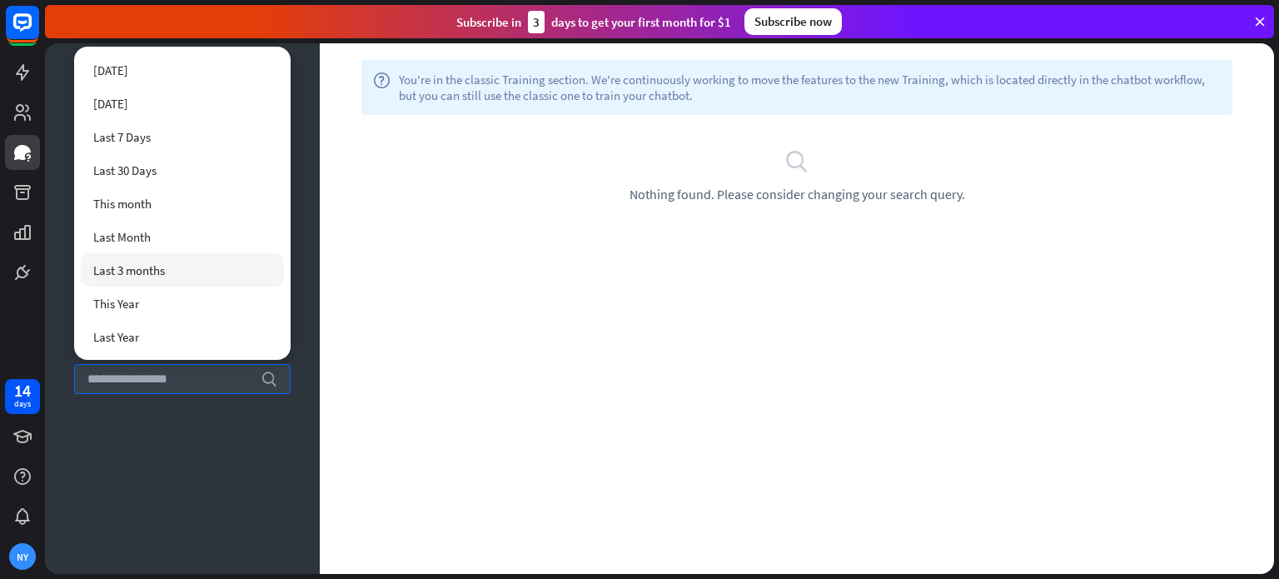
click at [411, 269] on div "help You're in the classic Training section. We're continuously working to move…" at bounding box center [797, 308] width 954 height 531
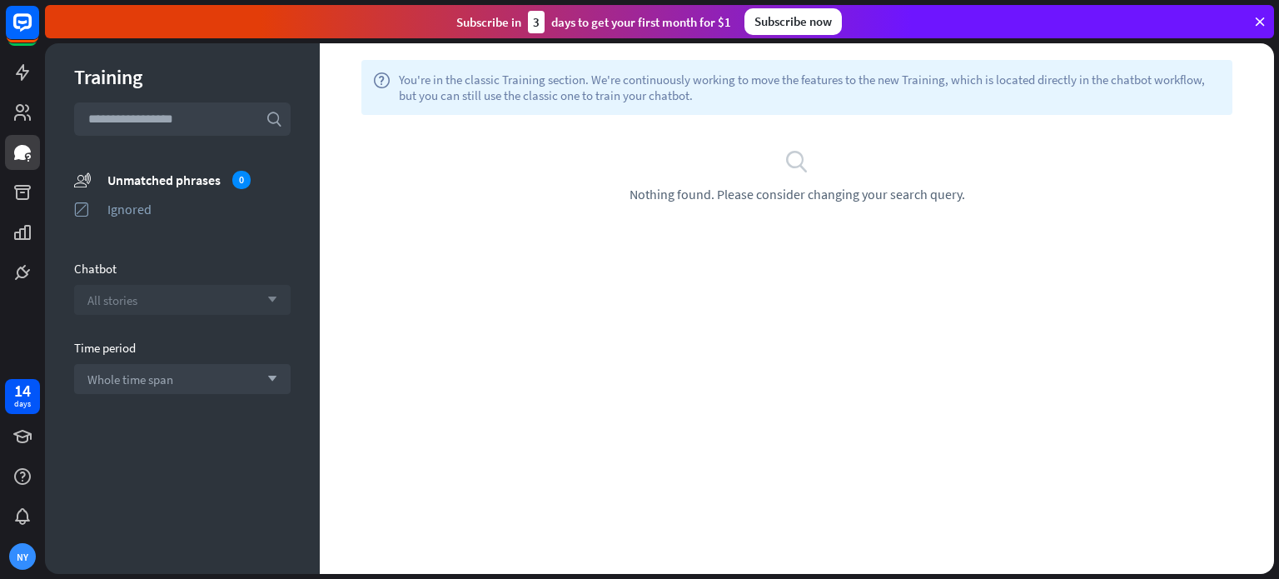
click at [204, 119] on input "text" at bounding box center [182, 118] width 217 height 33
type input "*"
click at [12, 192] on icon at bounding box center [22, 192] width 20 height 20
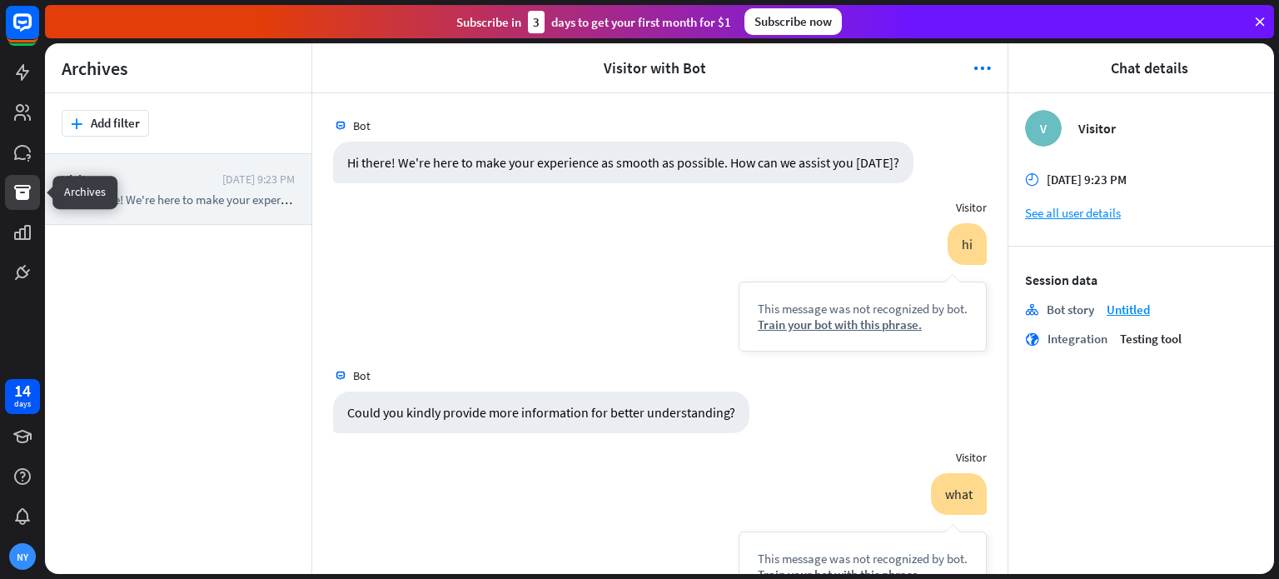
scroll to position [382, 0]
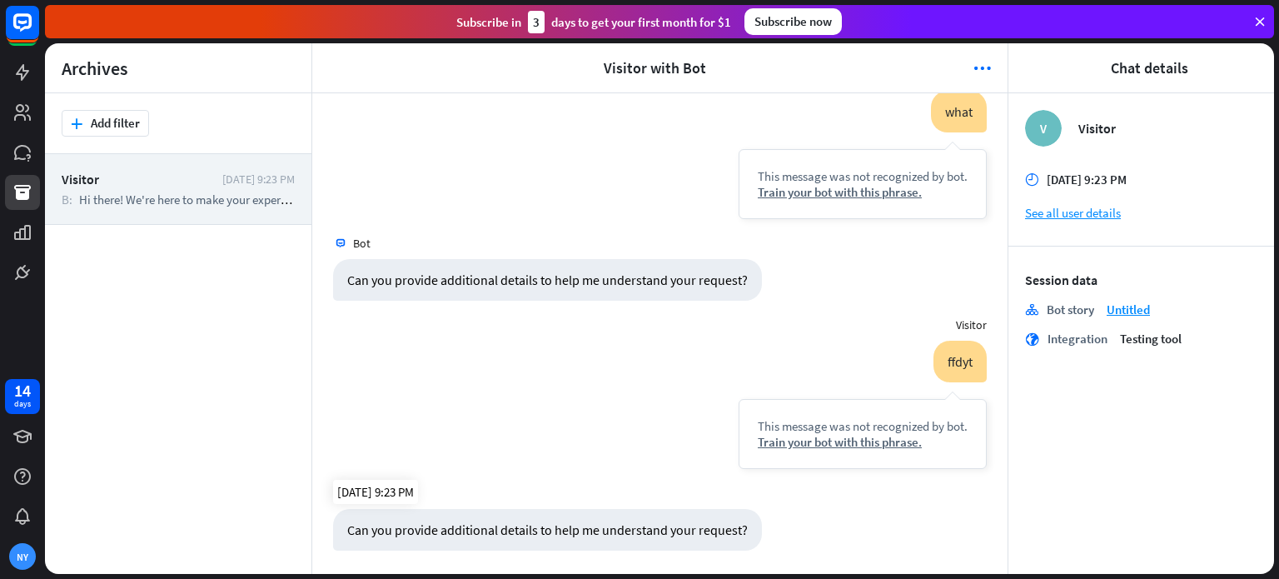
click at [458, 522] on div "Can you provide additional details to help me understand your request?" at bounding box center [547, 530] width 429 height 42
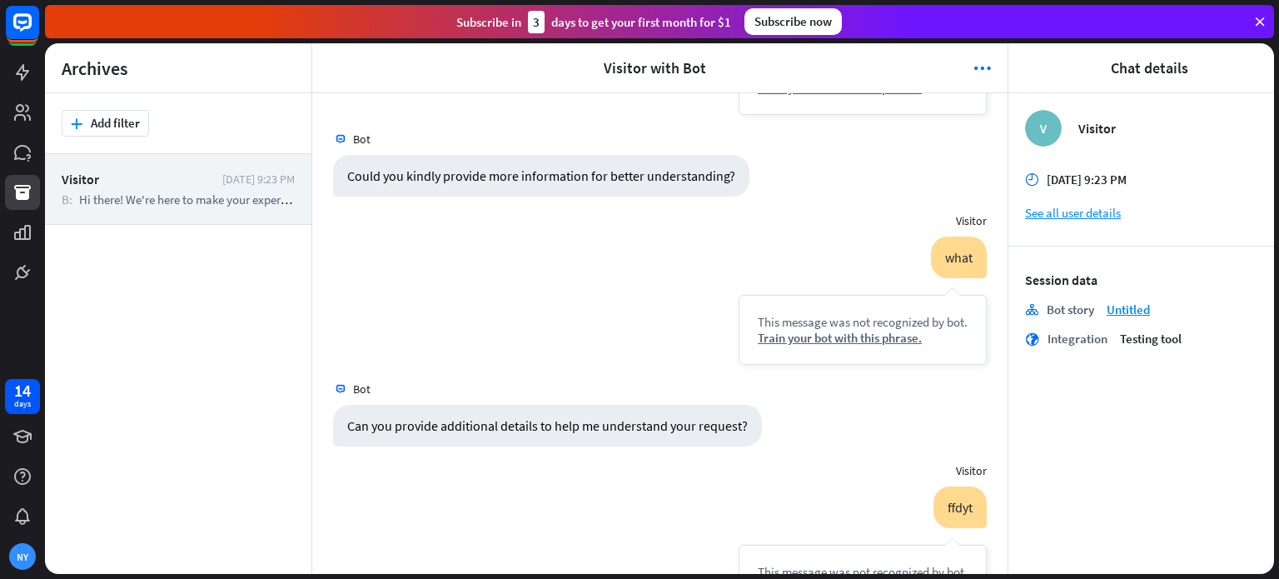
scroll to position [216, 0]
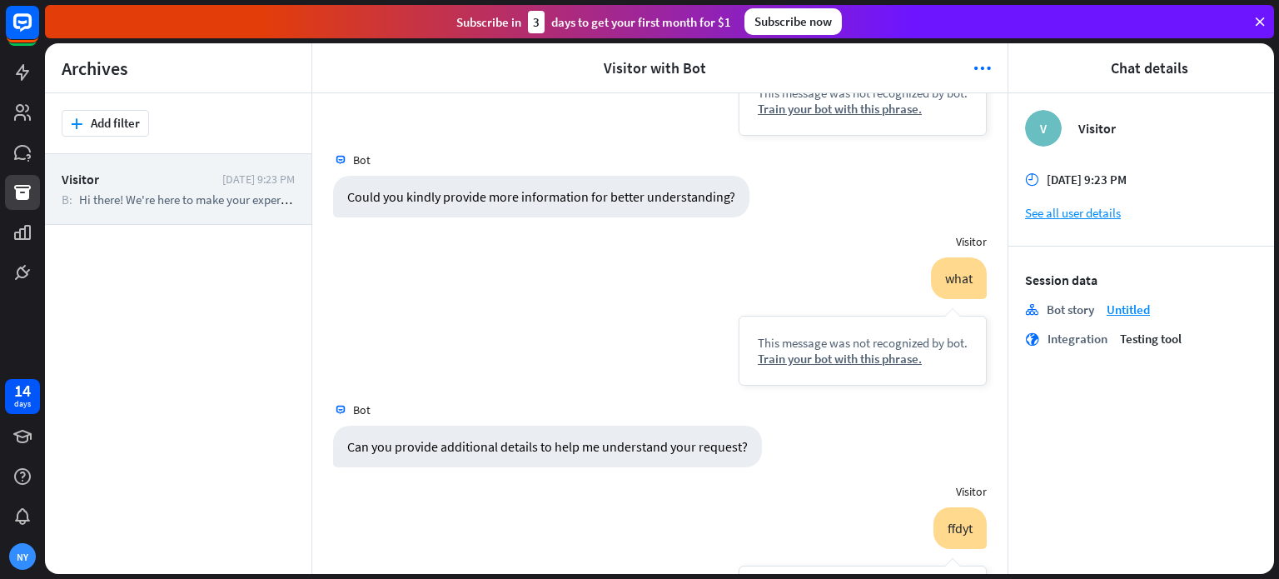
click at [228, 123] on div "plus Add filter" at bounding box center [178, 123] width 233 height 27
click at [152, 126] on div "plus Add filter" at bounding box center [178, 123] width 233 height 27
